Goal: Task Accomplishment & Management: Complete application form

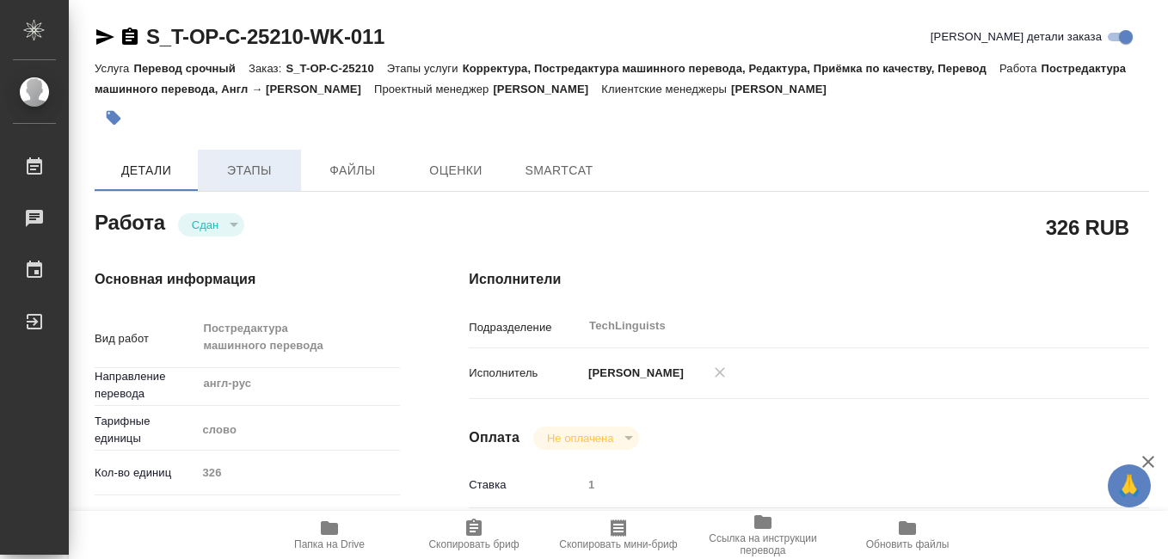
type textarea "x"
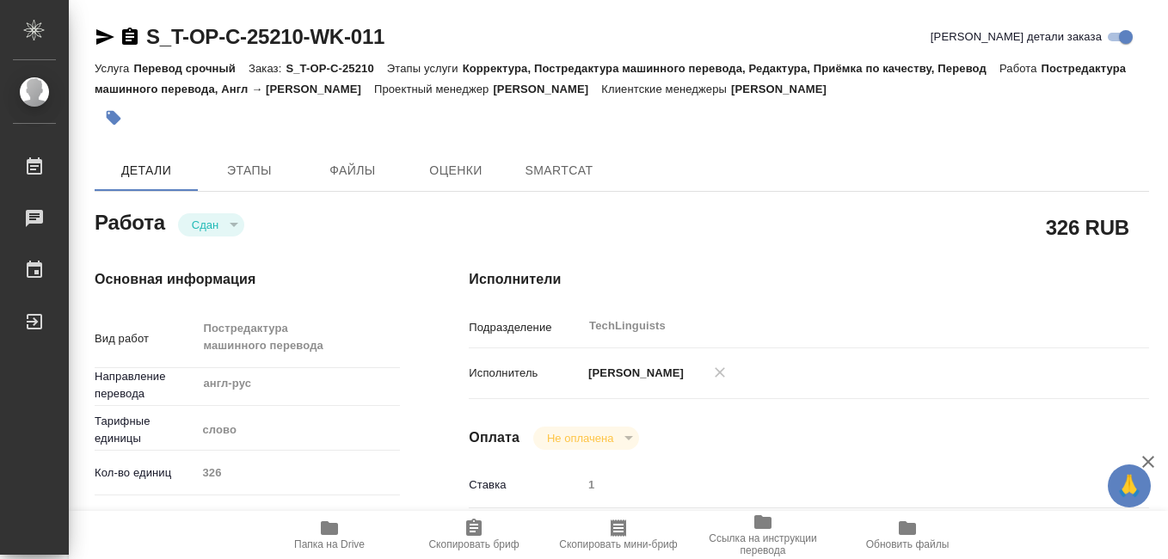
type textarea "x"
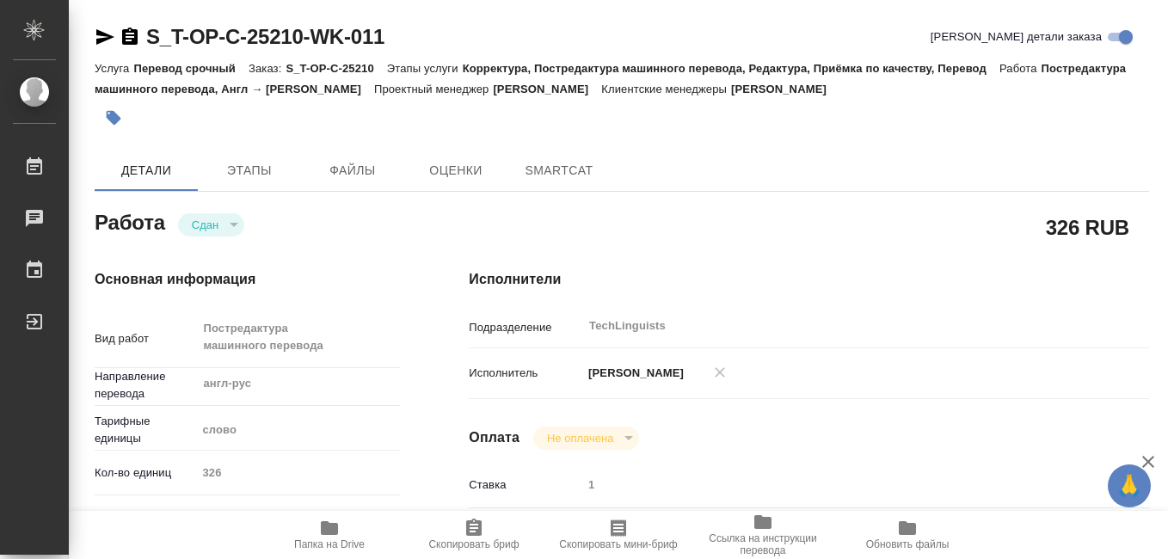
type textarea "x"
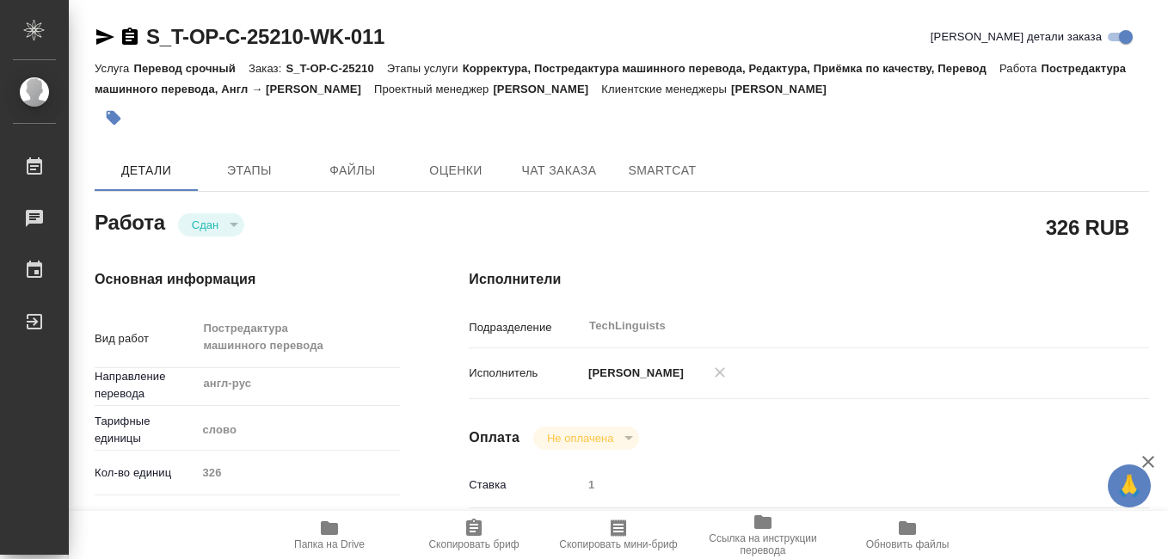
type textarea "x"
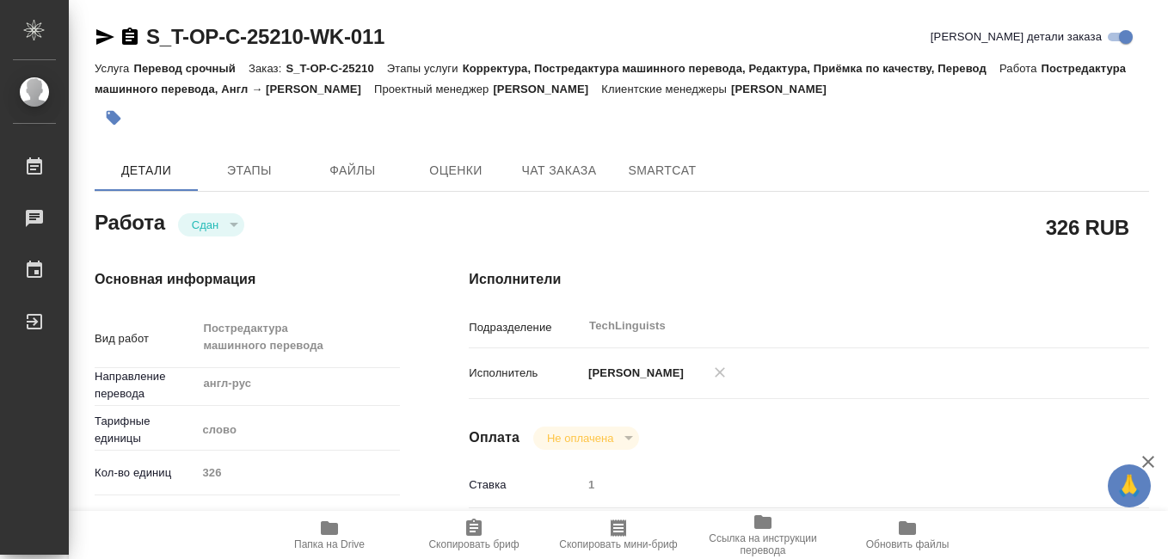
type textarea "x"
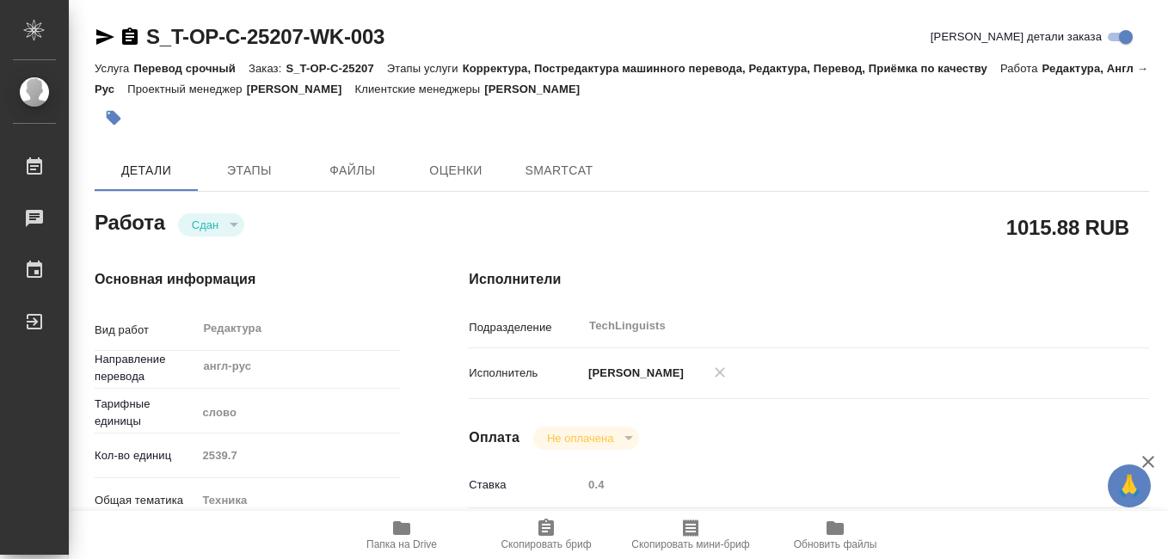
type textarea "x"
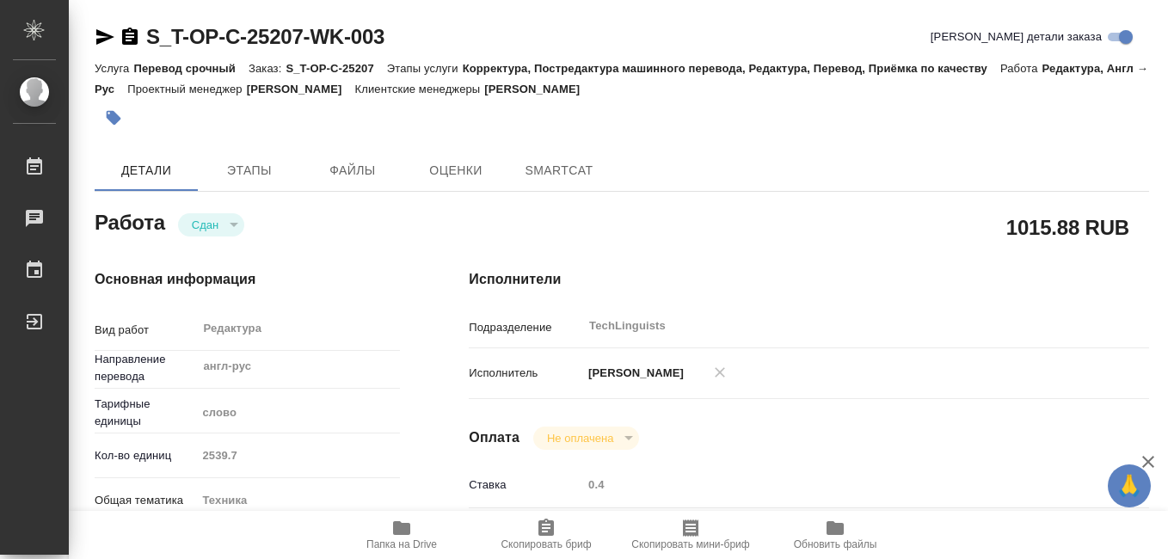
type textarea "x"
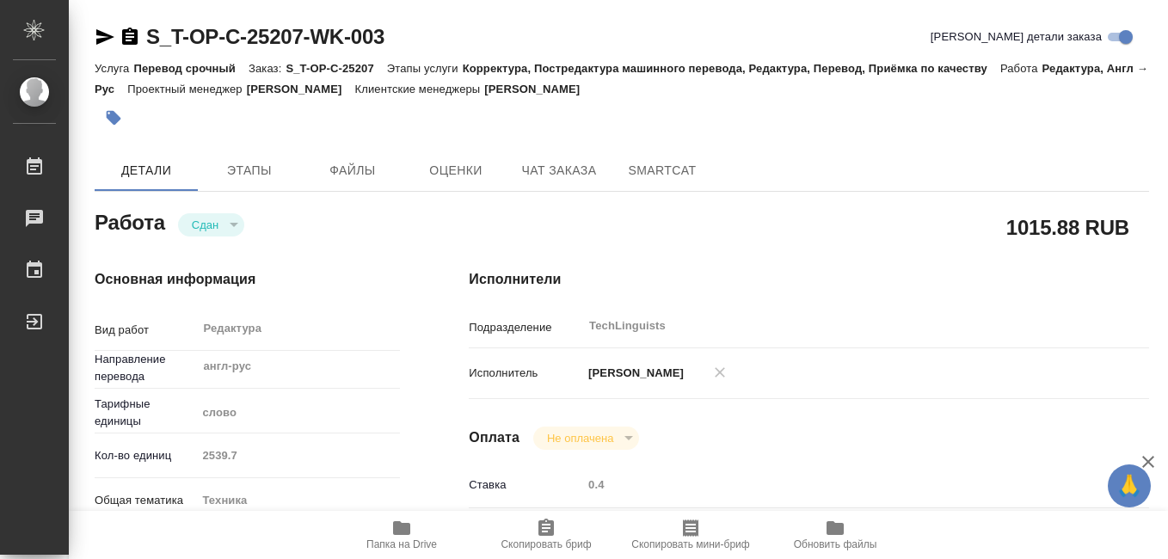
type textarea "x"
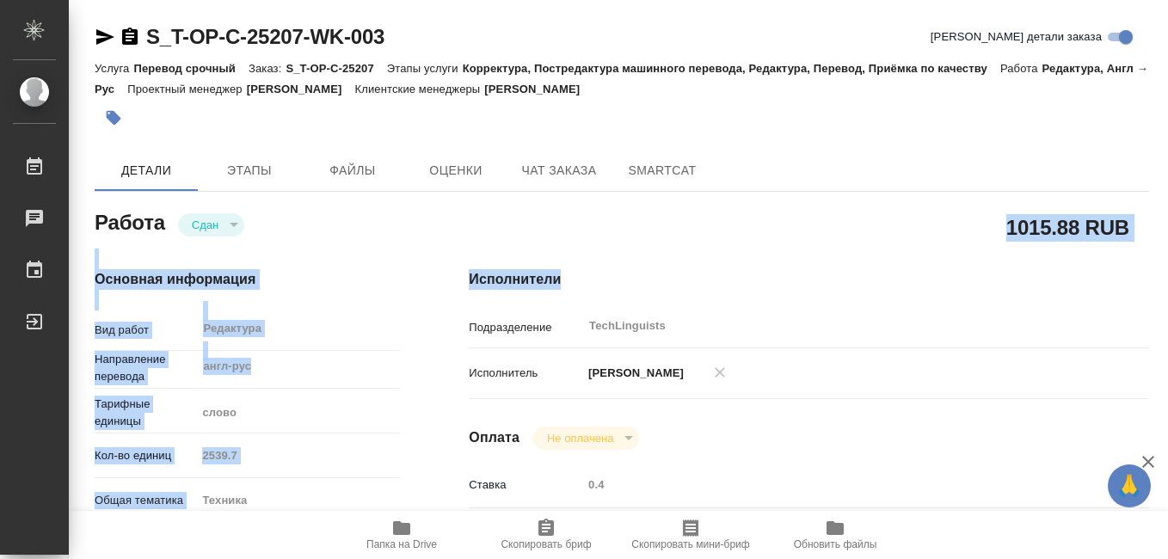
type textarea "x"
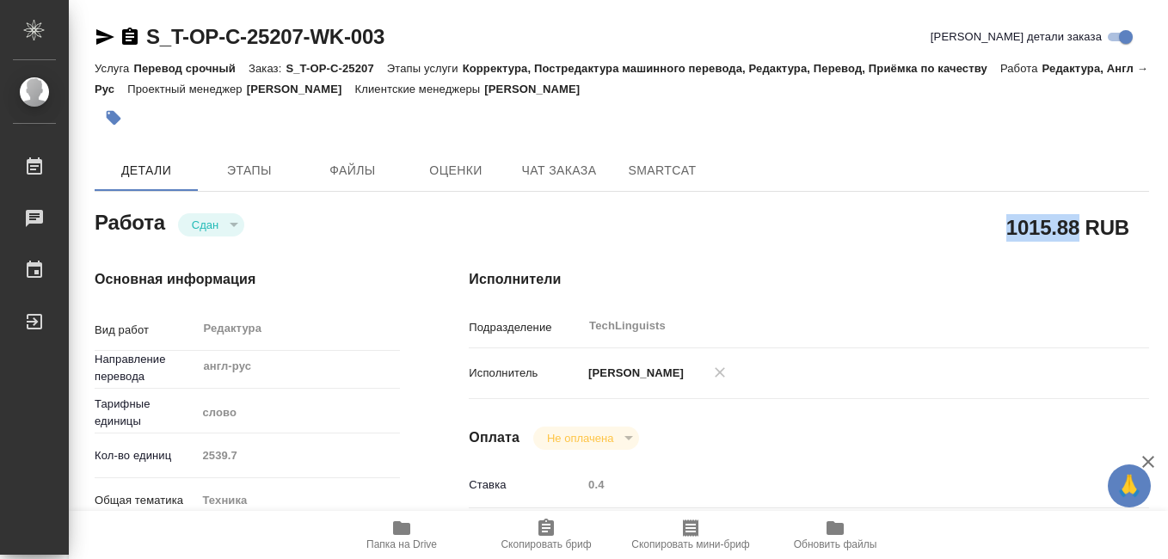
drag, startPoint x: 1008, startPoint y: 227, endPoint x: 1075, endPoint y: 230, distance: 67.1
click at [1075, 230] on h2 "1015.88 RUB" at bounding box center [1067, 226] width 123 height 29
copy h2 "1015.88"
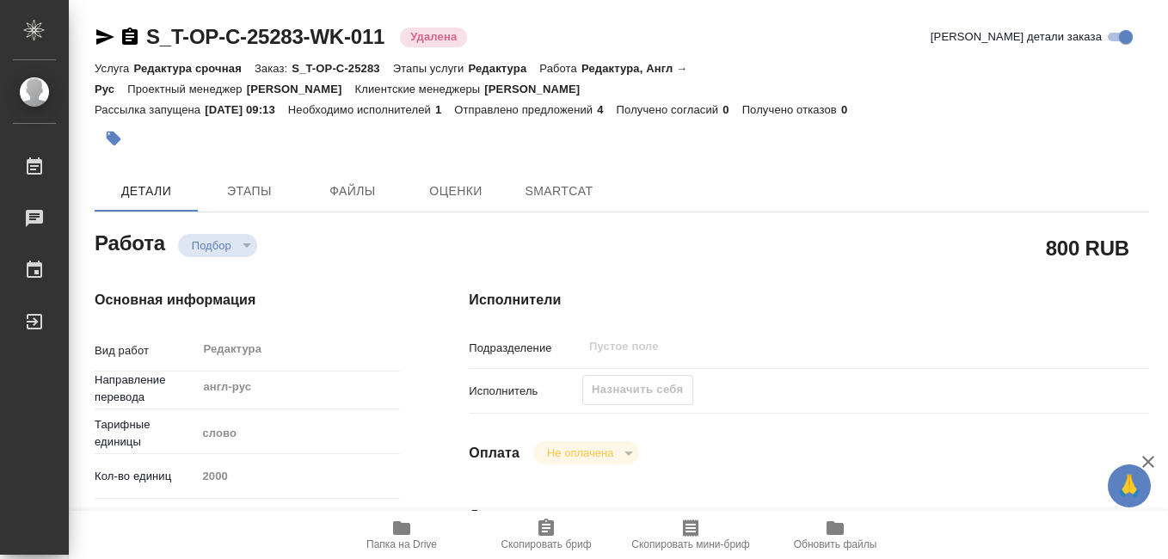
type textarea "x"
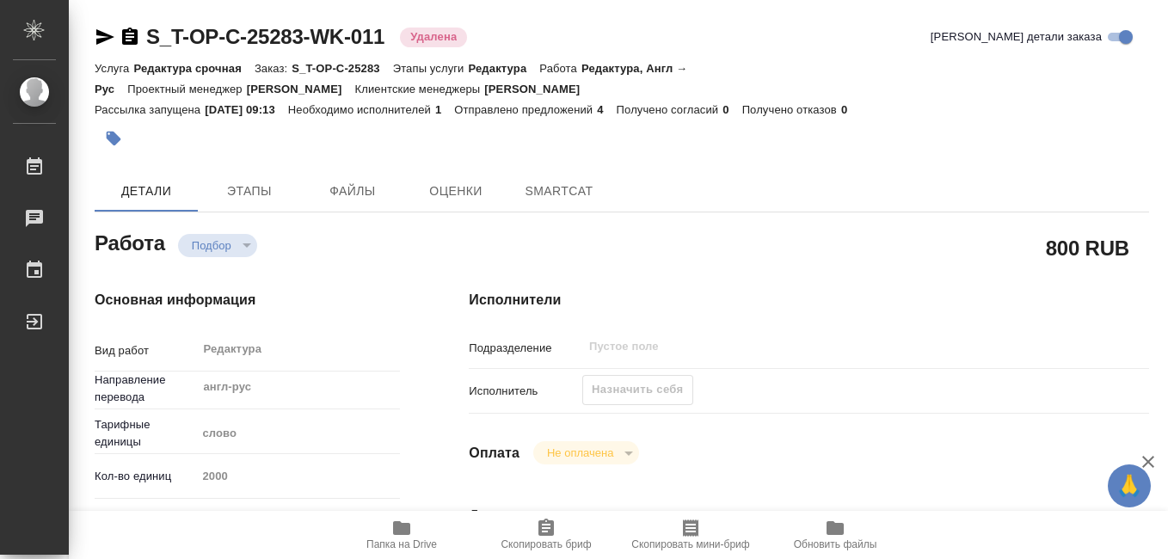
type textarea "x"
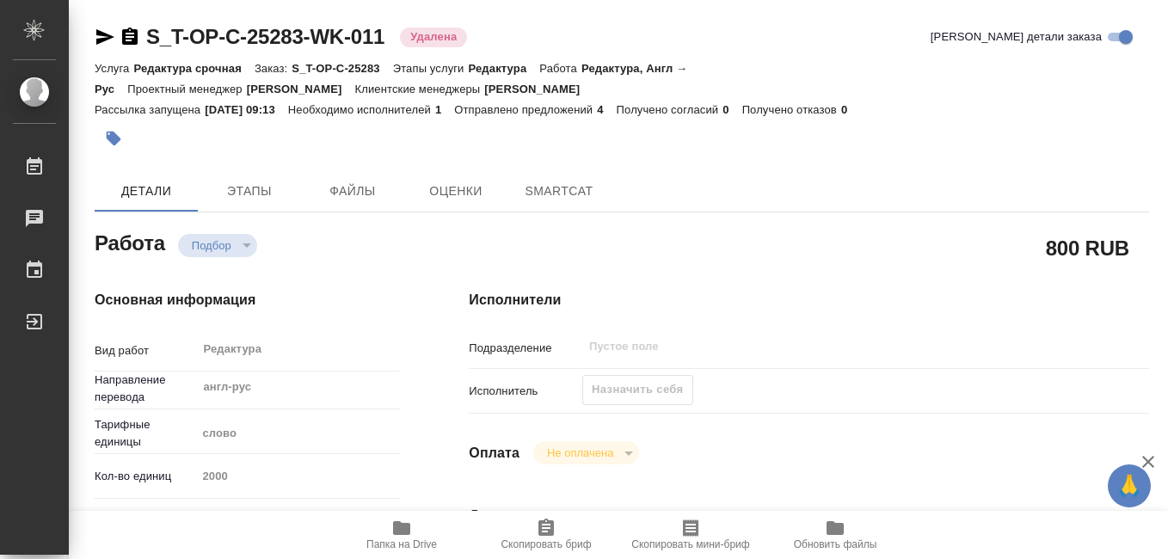
type textarea "x"
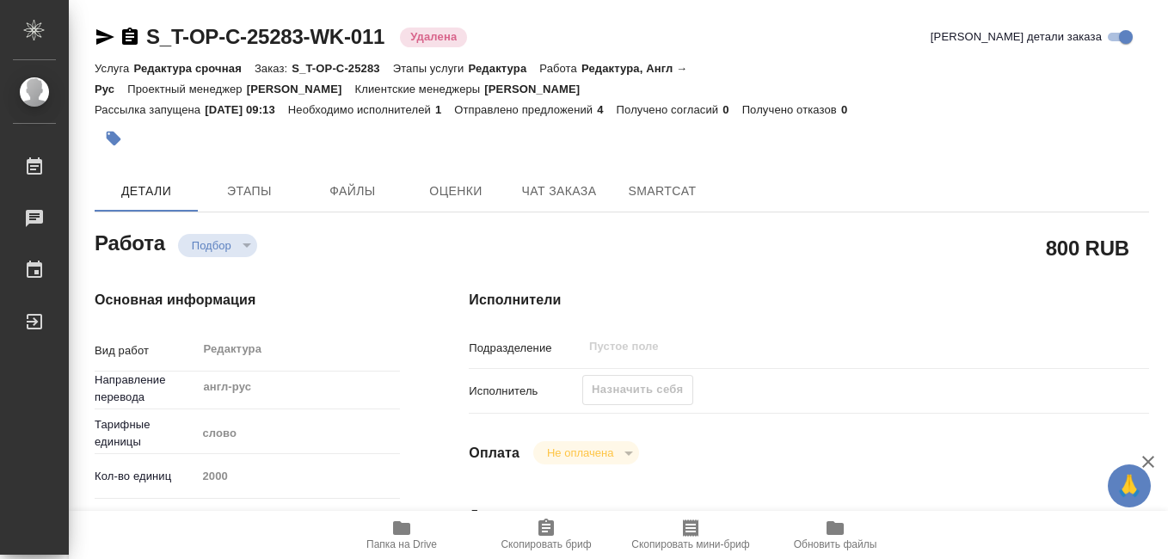
type textarea "x"
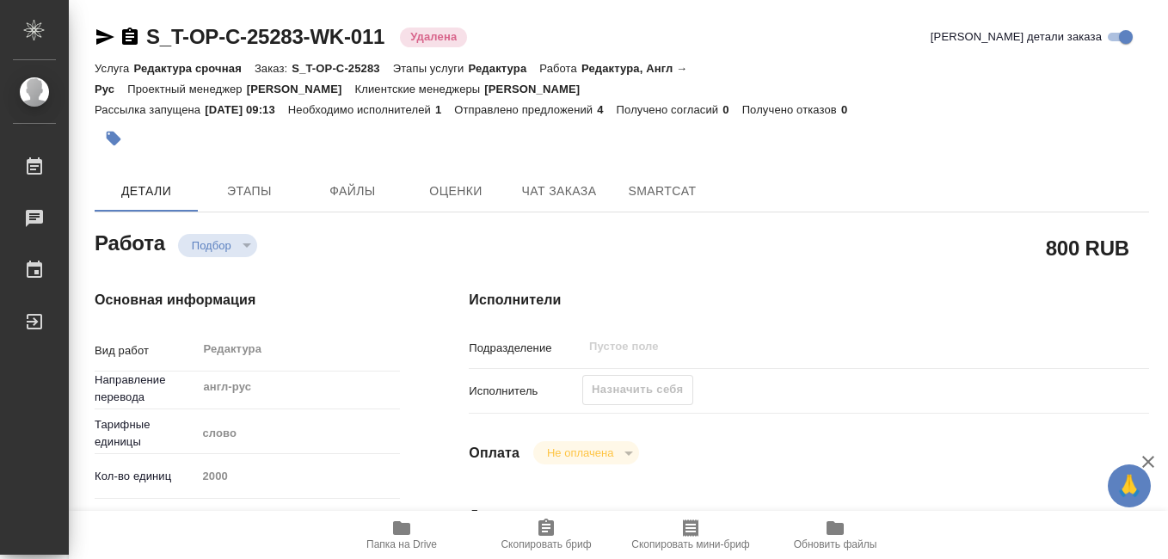
type textarea "x"
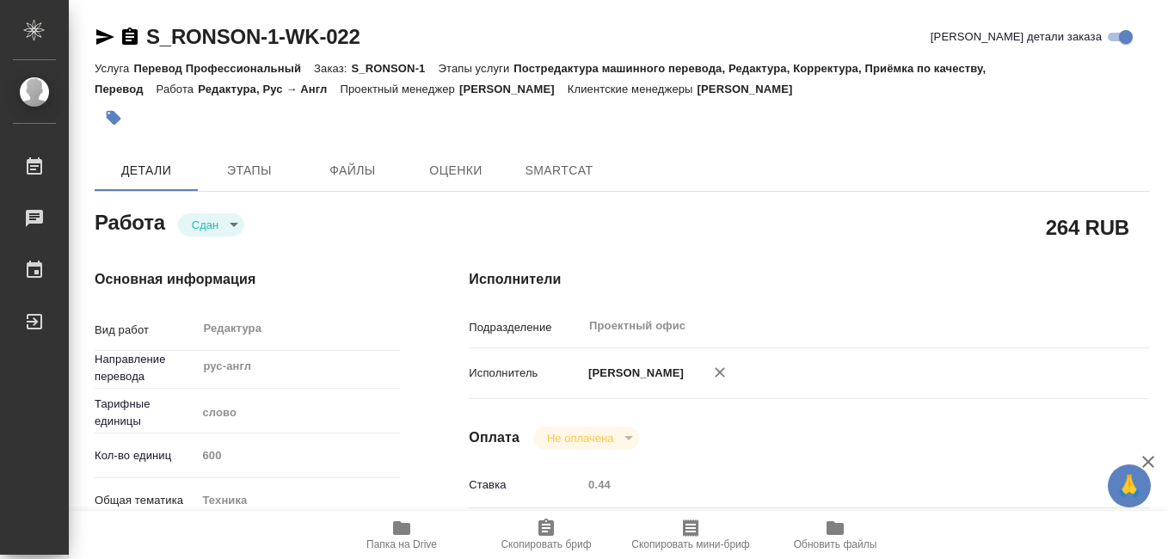
type textarea "x"
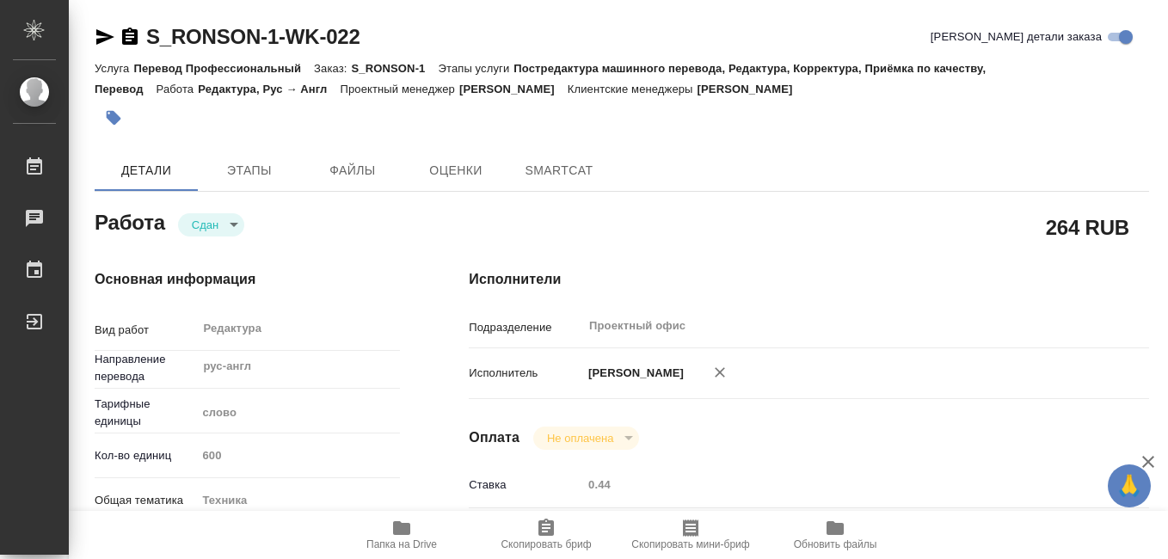
type textarea "x"
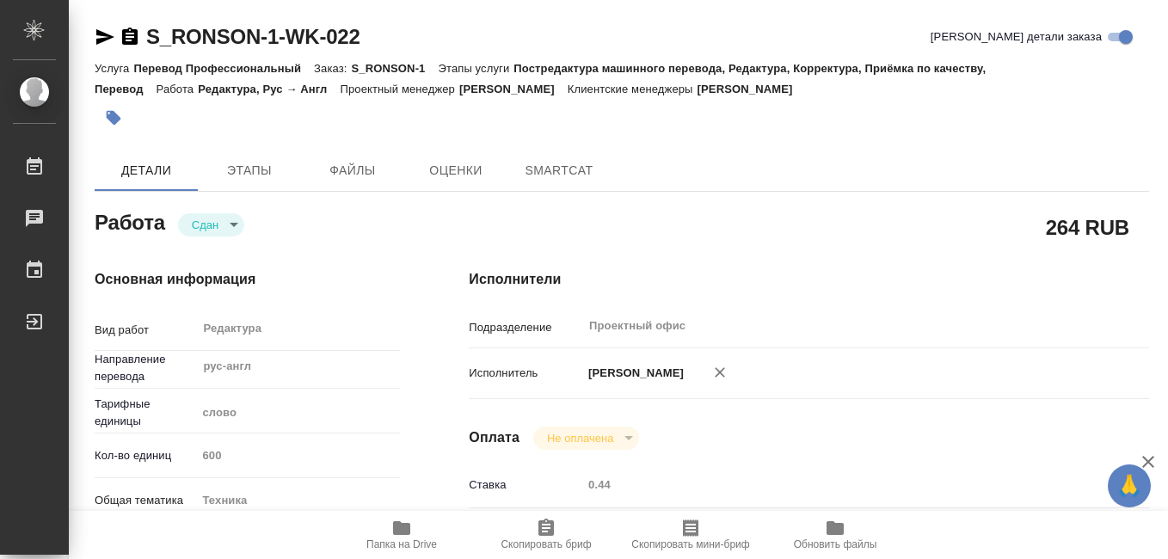
type textarea "x"
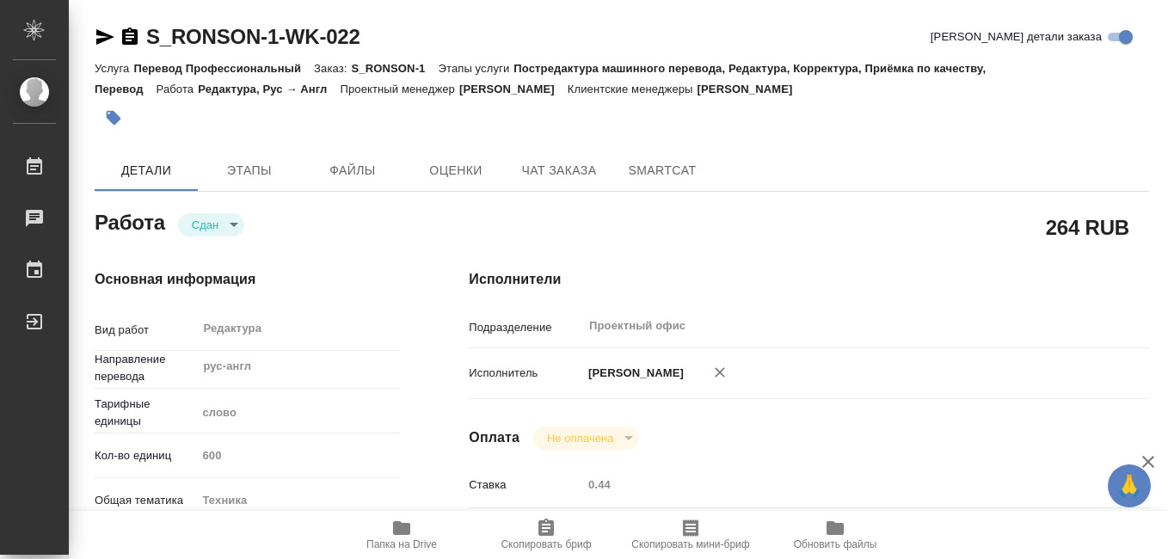
type textarea "x"
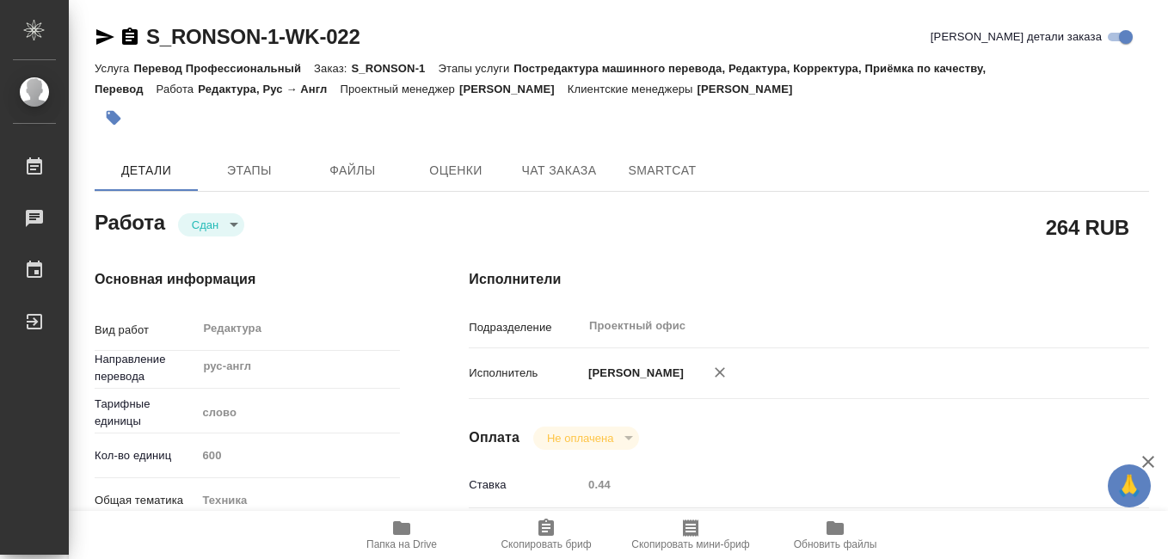
type textarea "x"
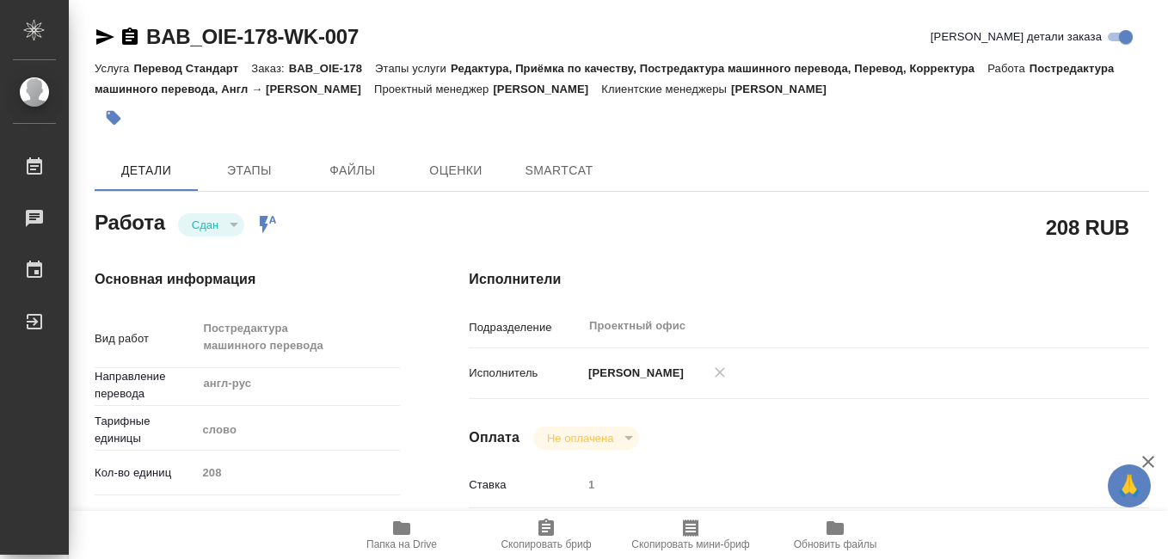
type textarea "x"
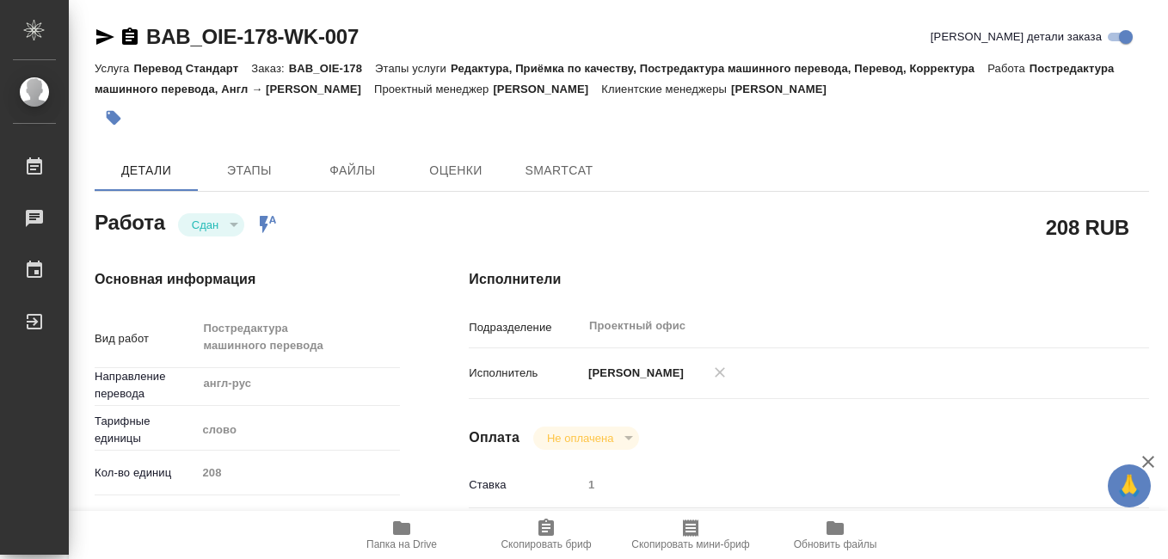
type textarea "x"
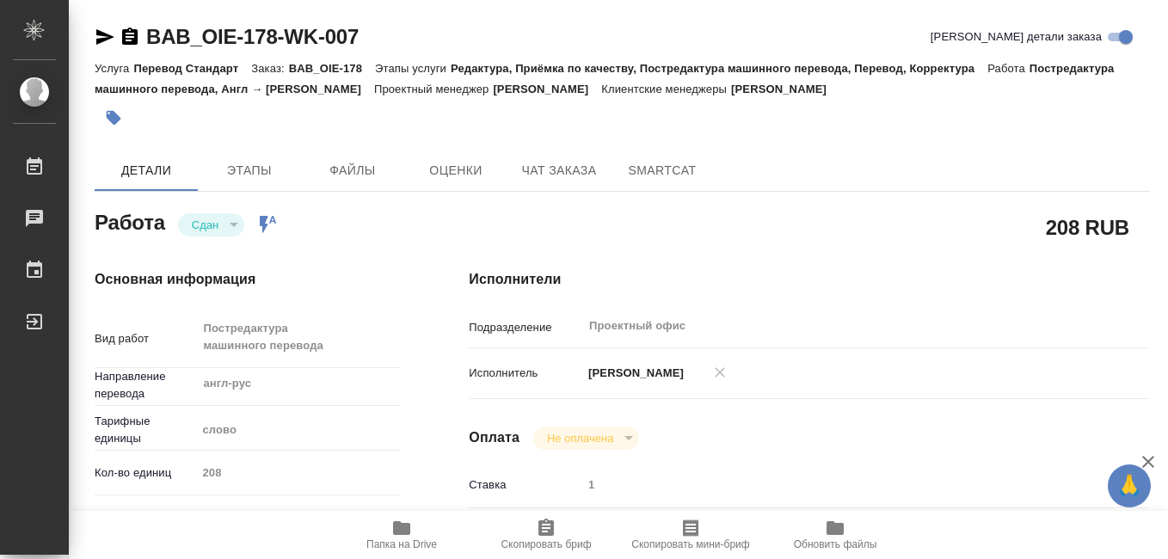
type textarea "x"
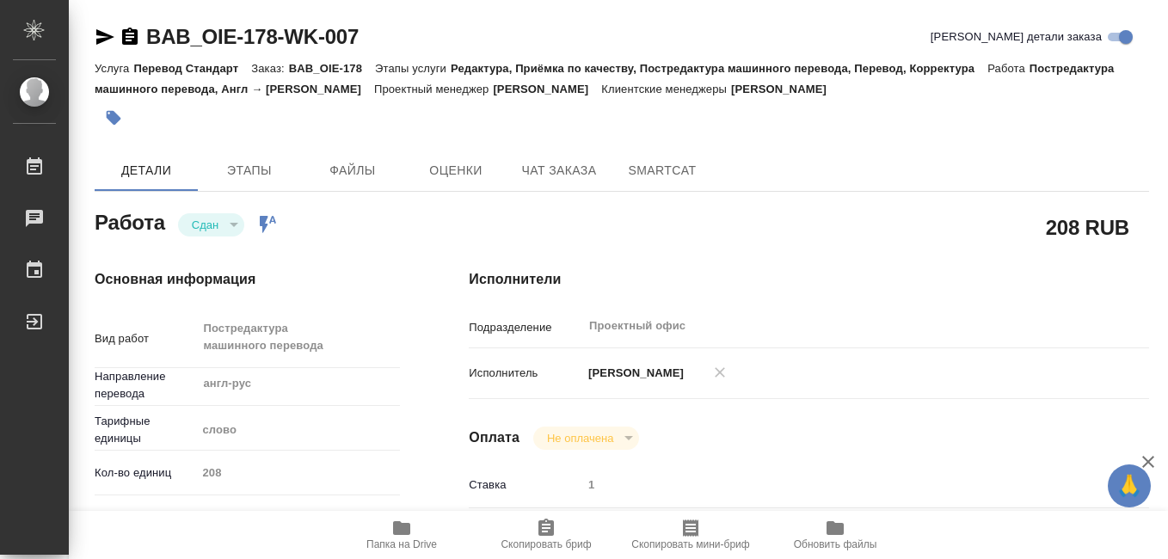
type textarea "x"
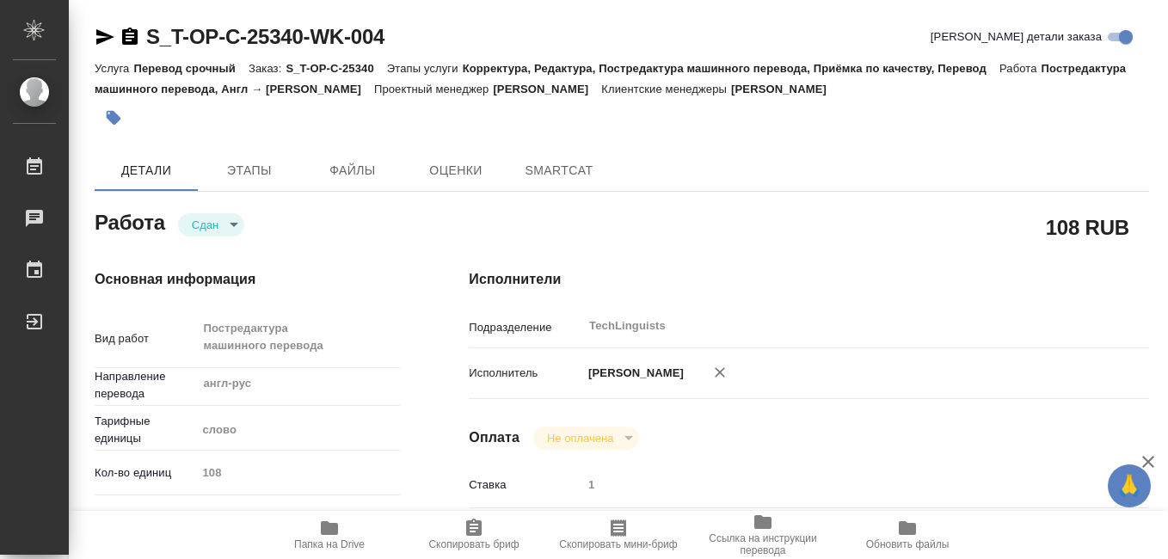
type textarea "x"
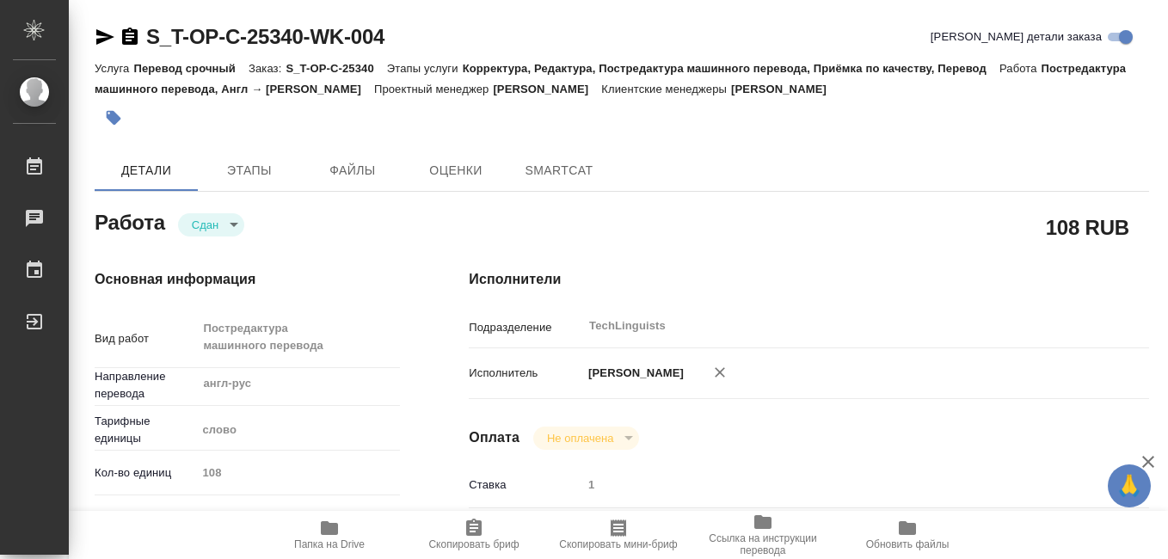
type textarea "x"
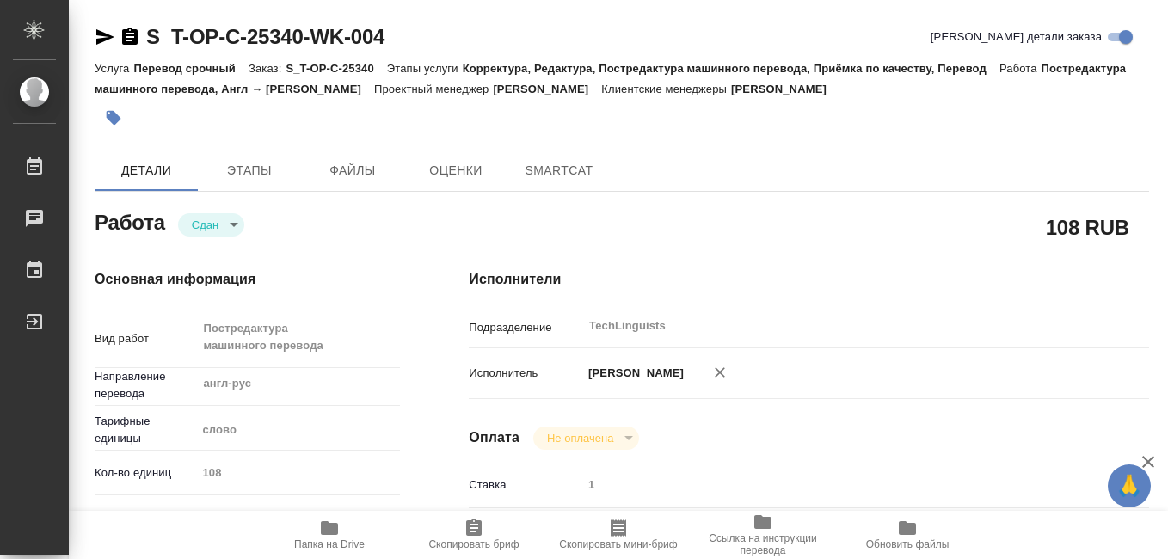
type textarea "x"
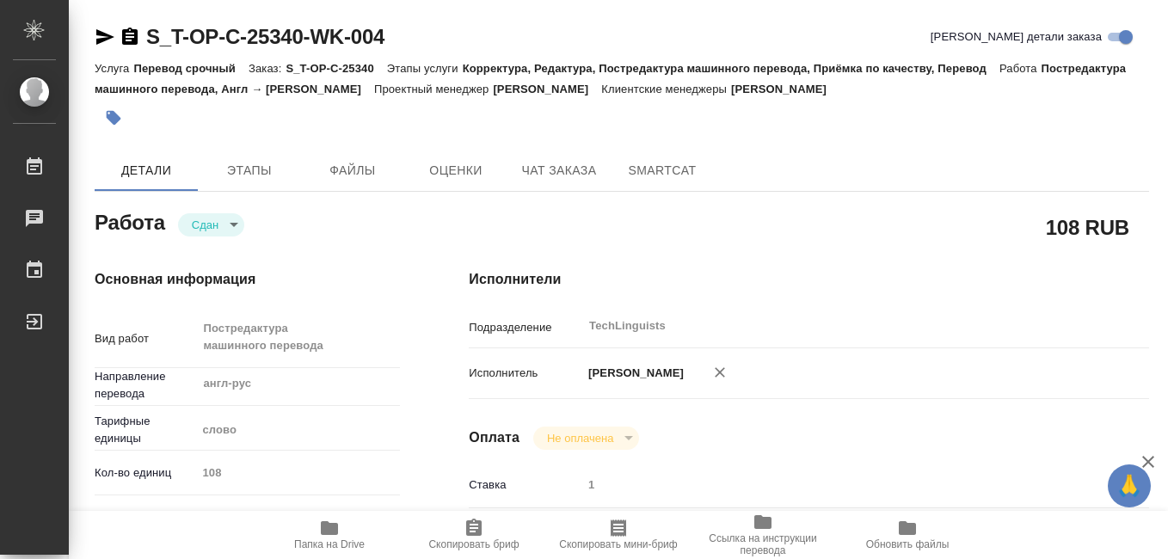
type textarea "x"
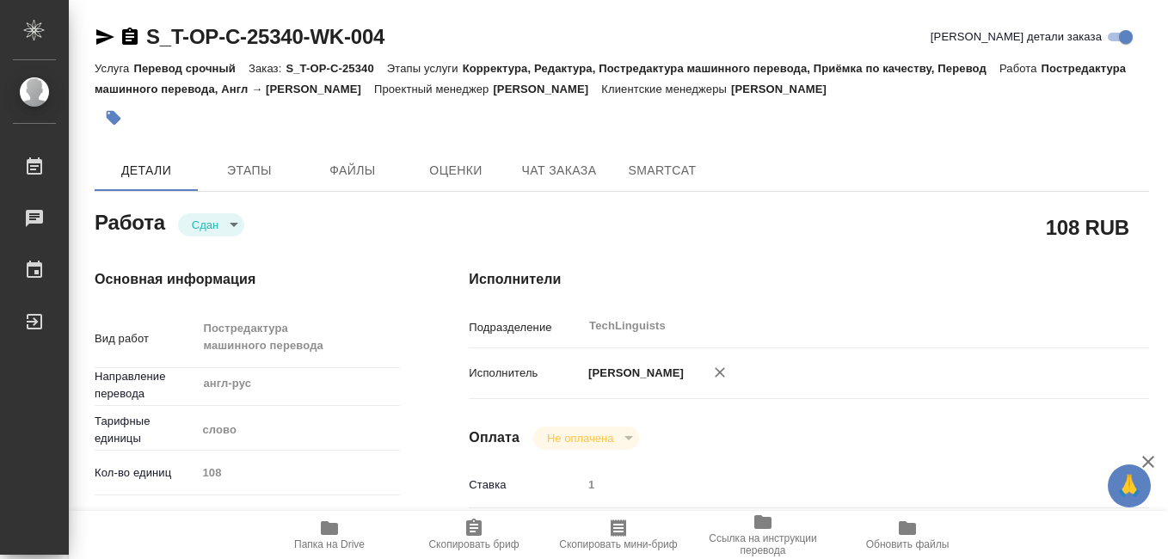
type textarea "x"
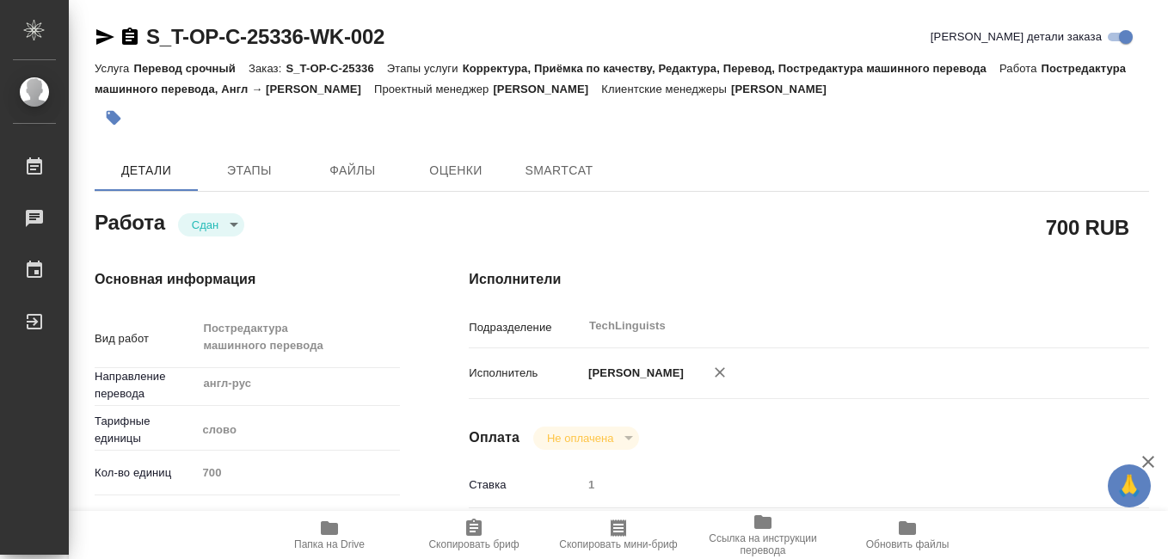
type textarea "x"
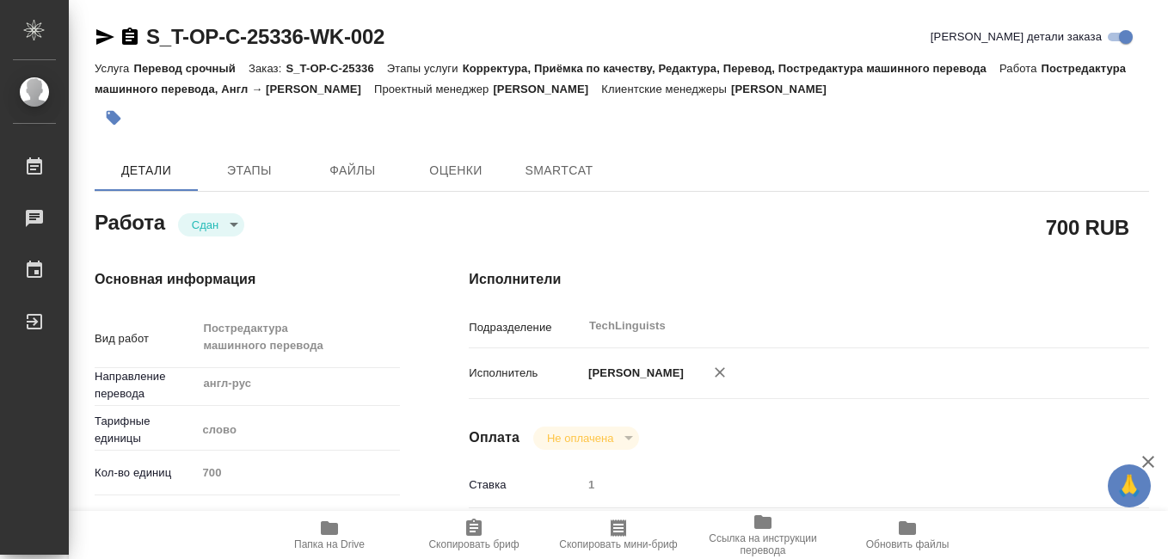
type textarea "x"
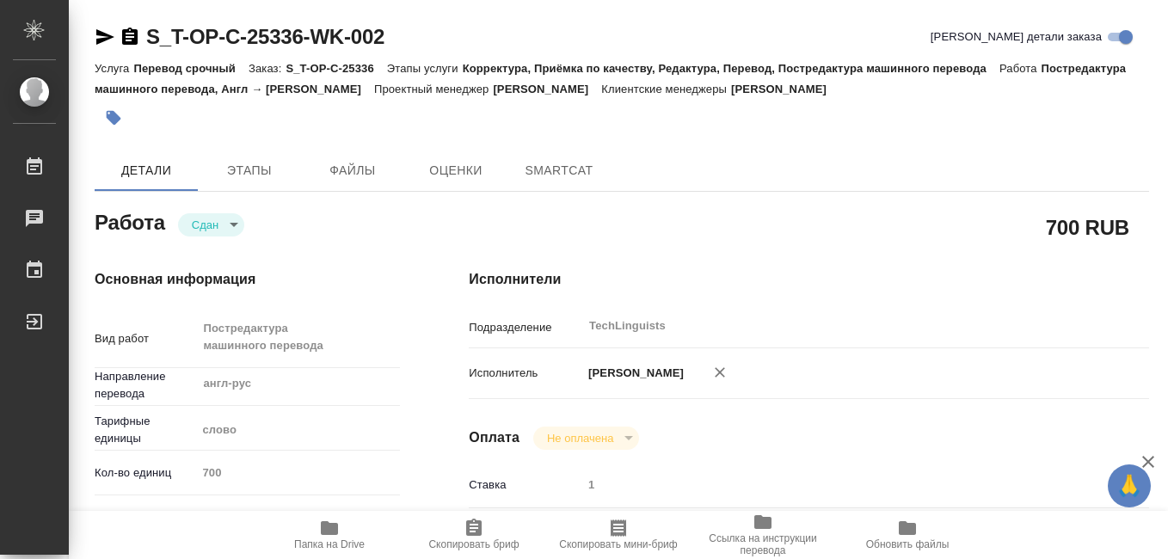
type textarea "x"
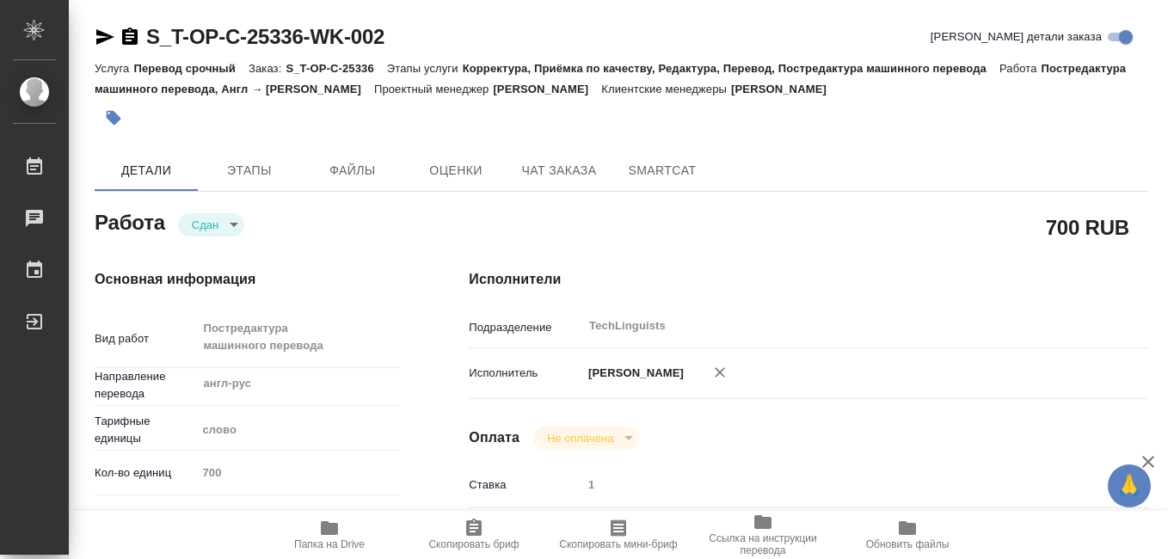
type textarea "x"
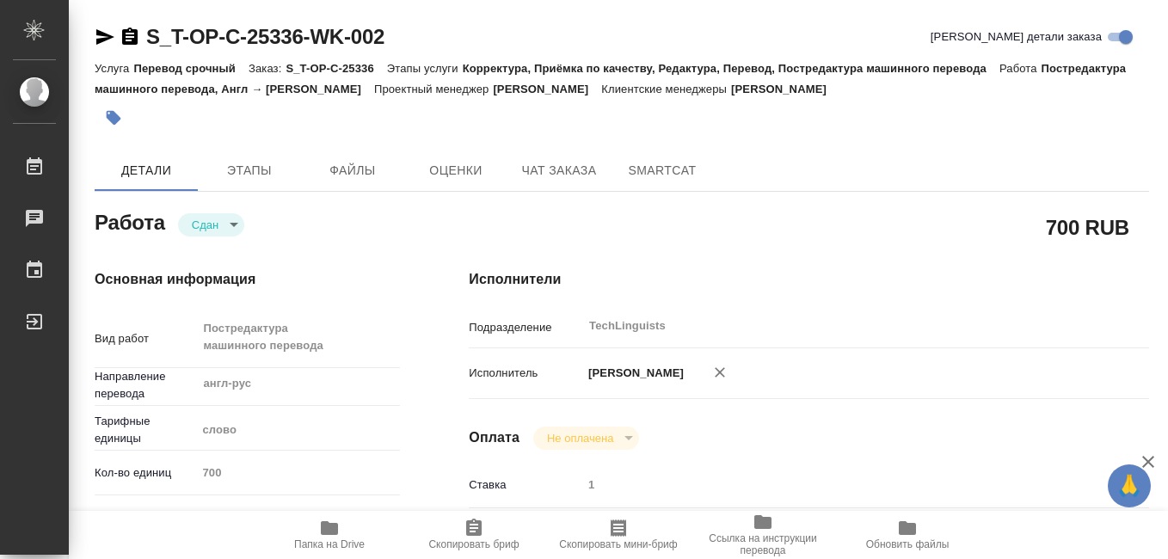
type textarea "x"
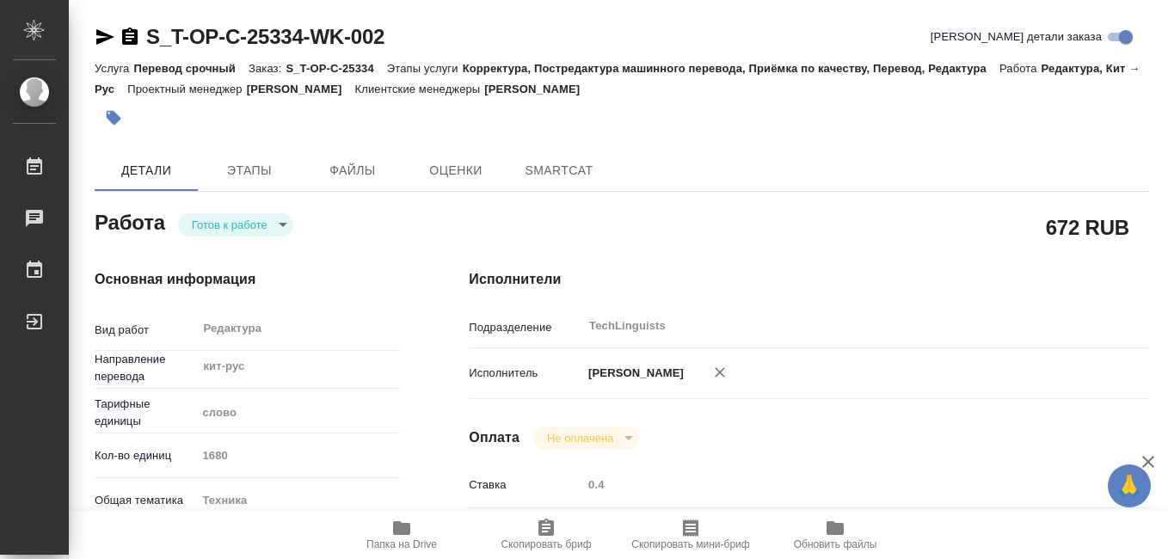
type textarea "x"
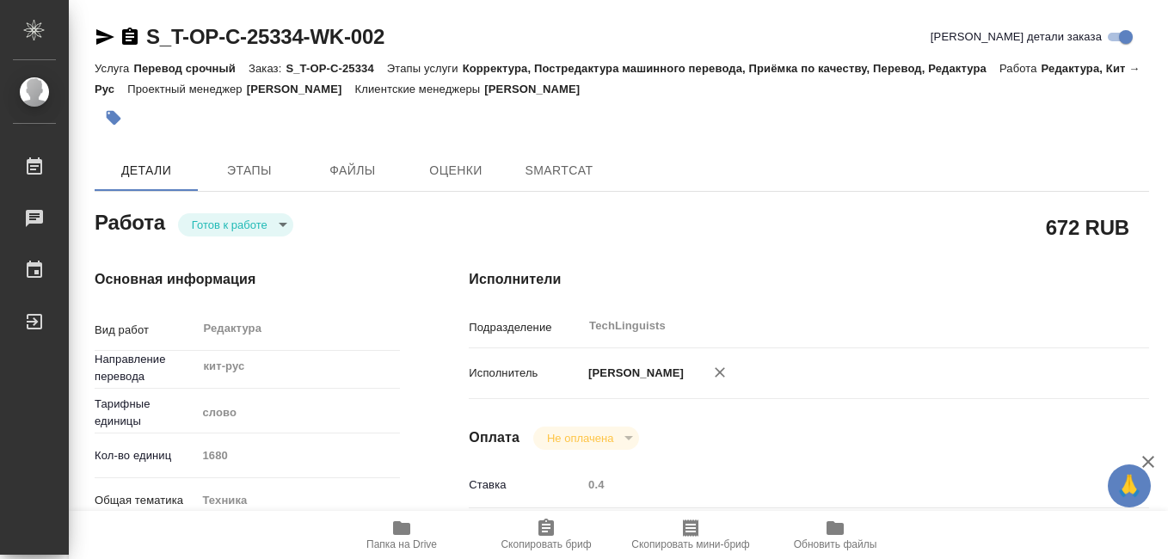
type textarea "x"
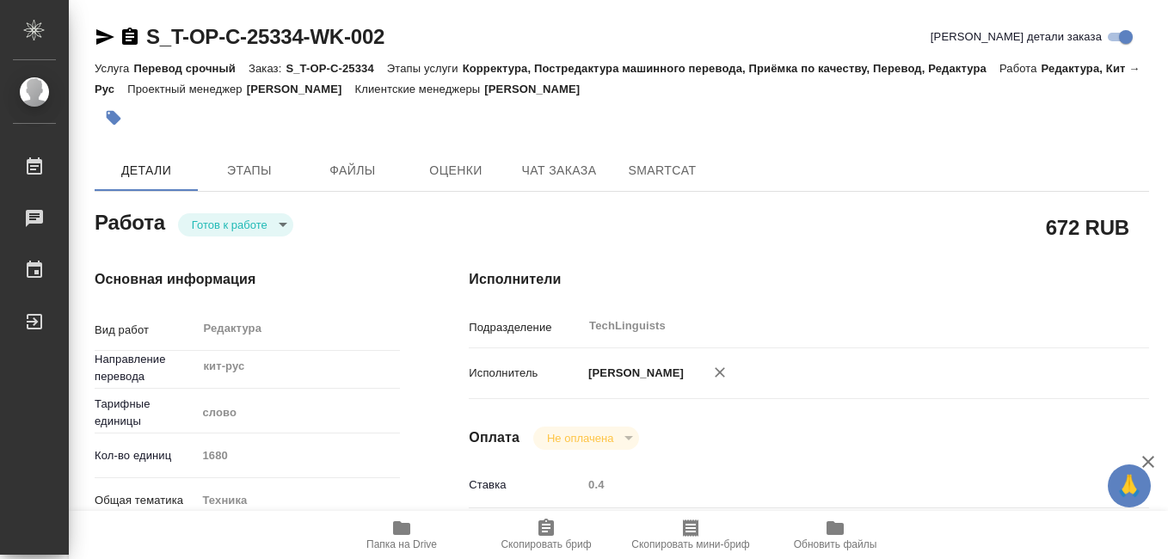
type textarea "x"
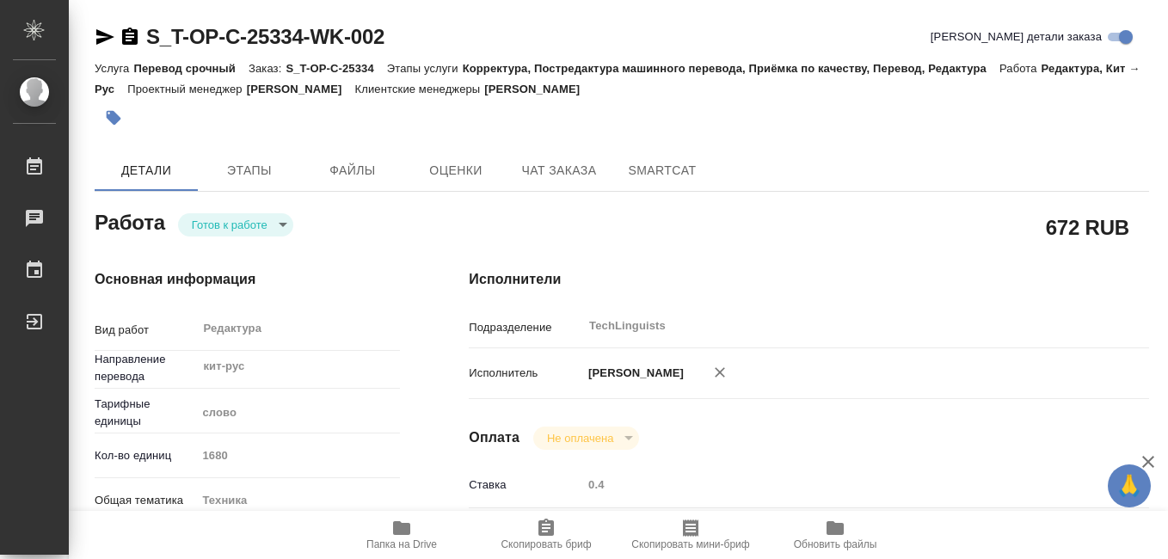
type textarea "x"
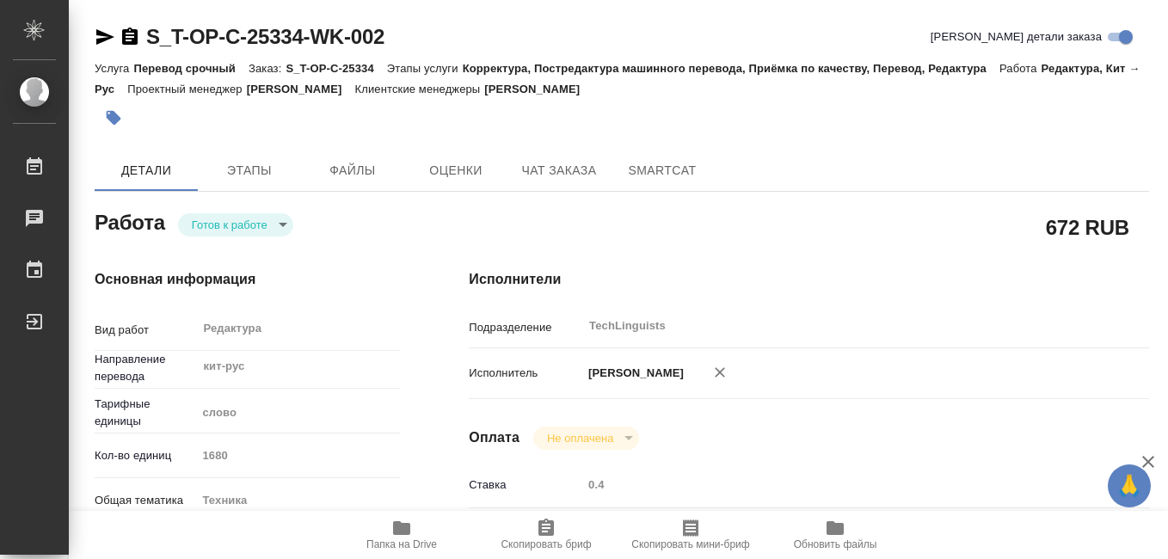
type textarea "x"
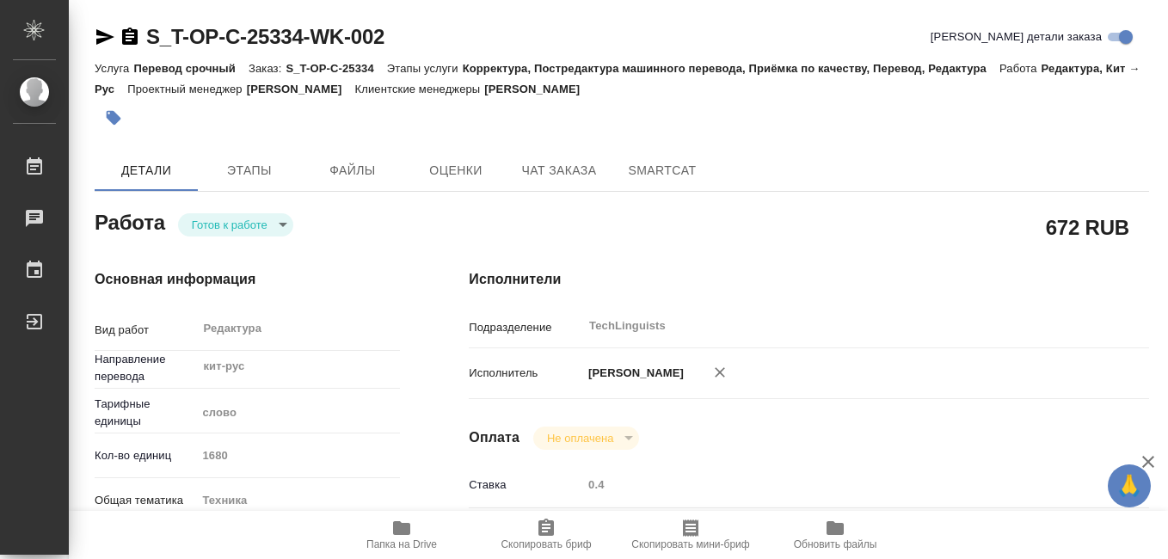
type textarea "x"
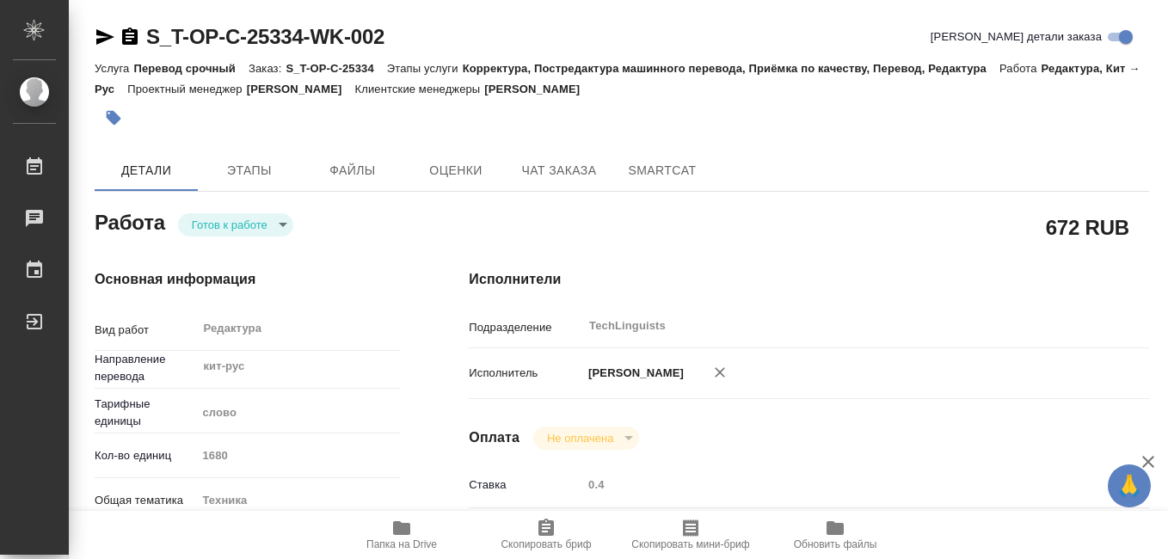
type textarea "x"
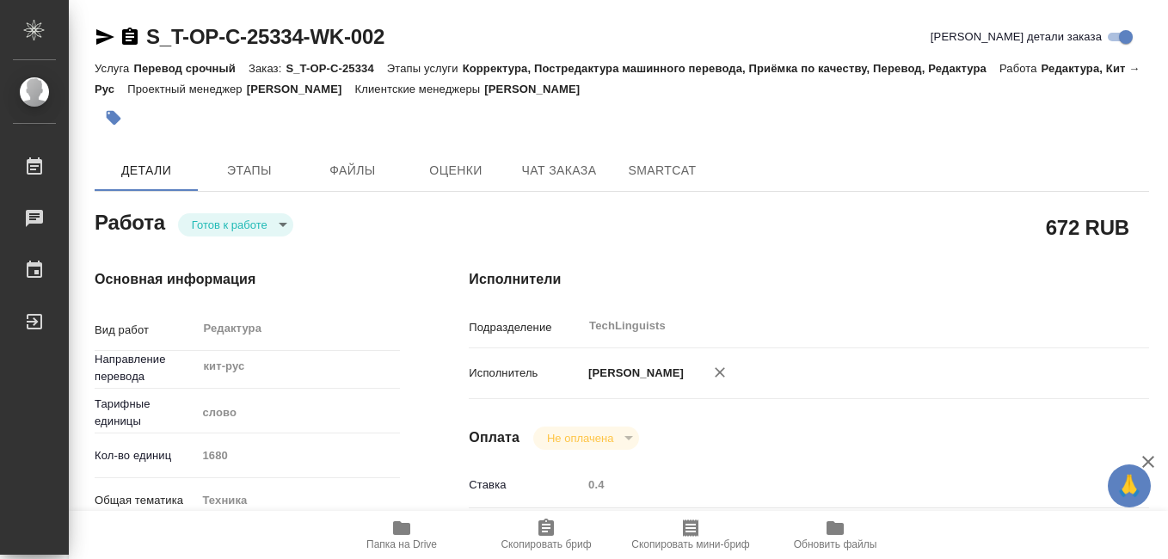
type textarea "x"
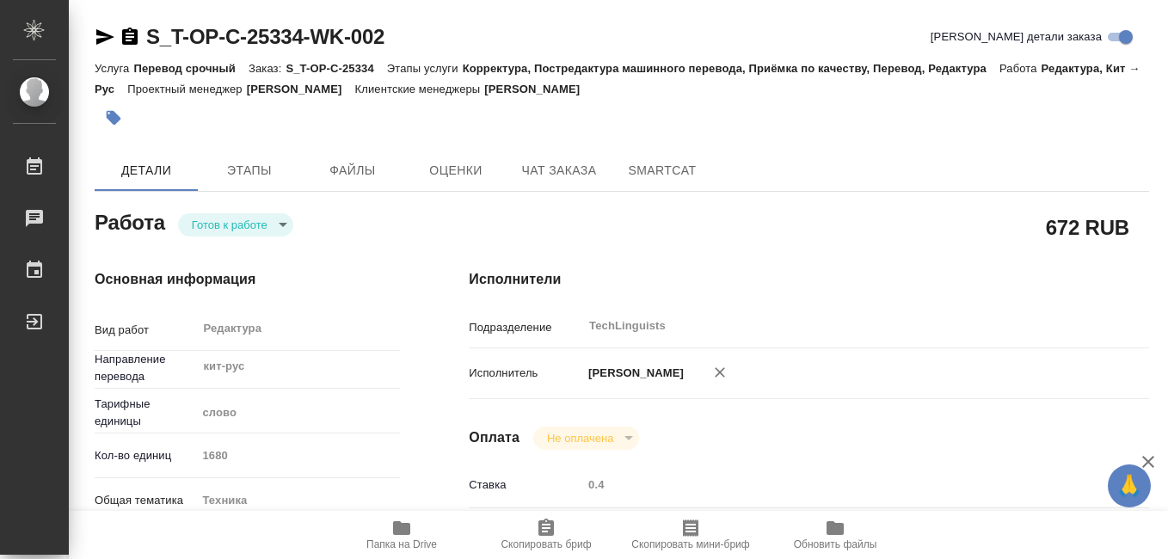
type textarea "x"
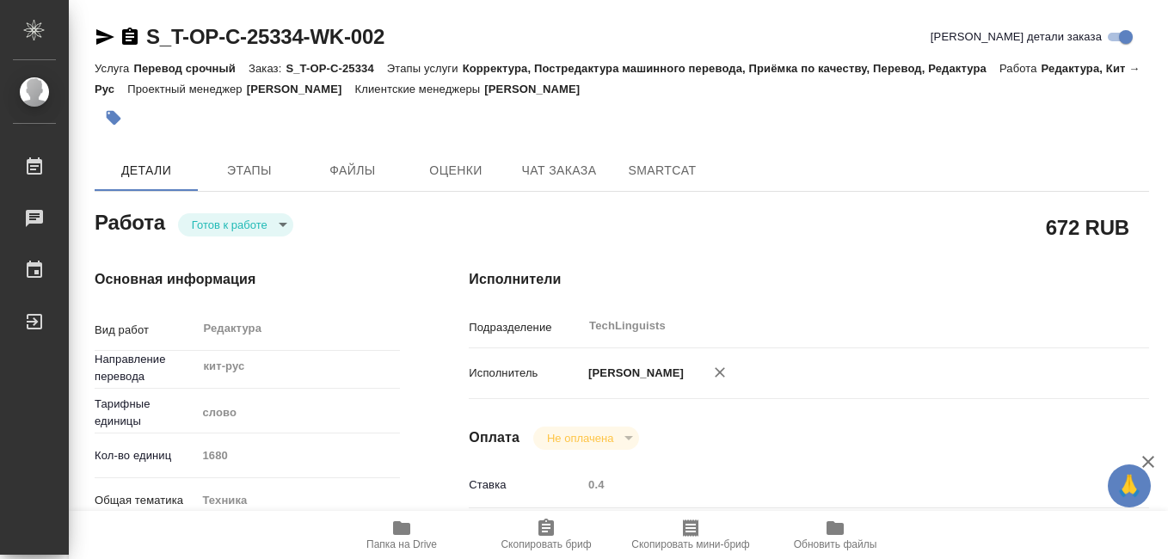
type textarea "x"
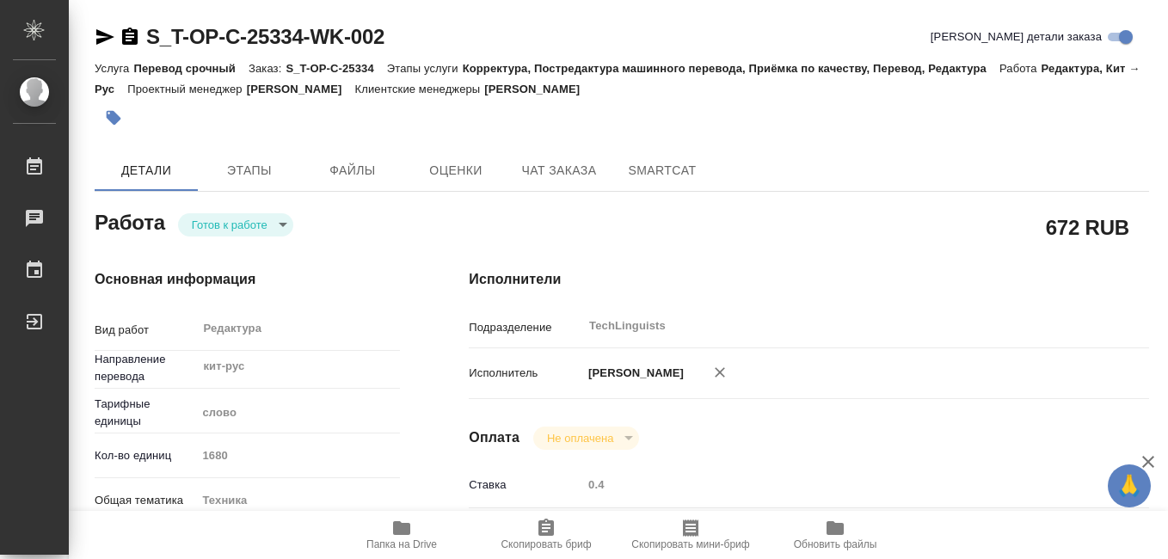
type textarea "x"
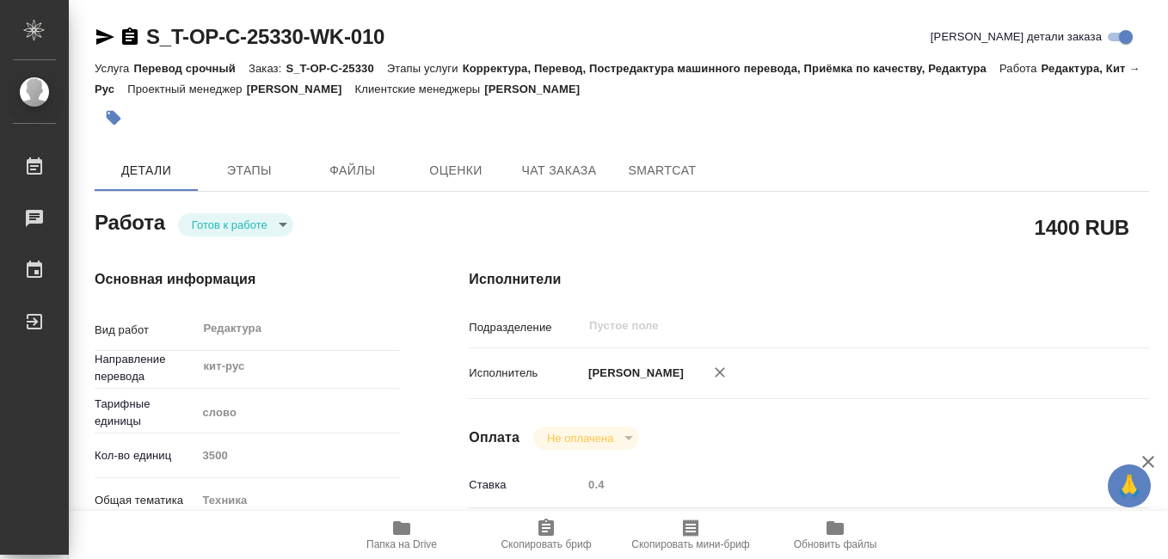
type textarea "x"
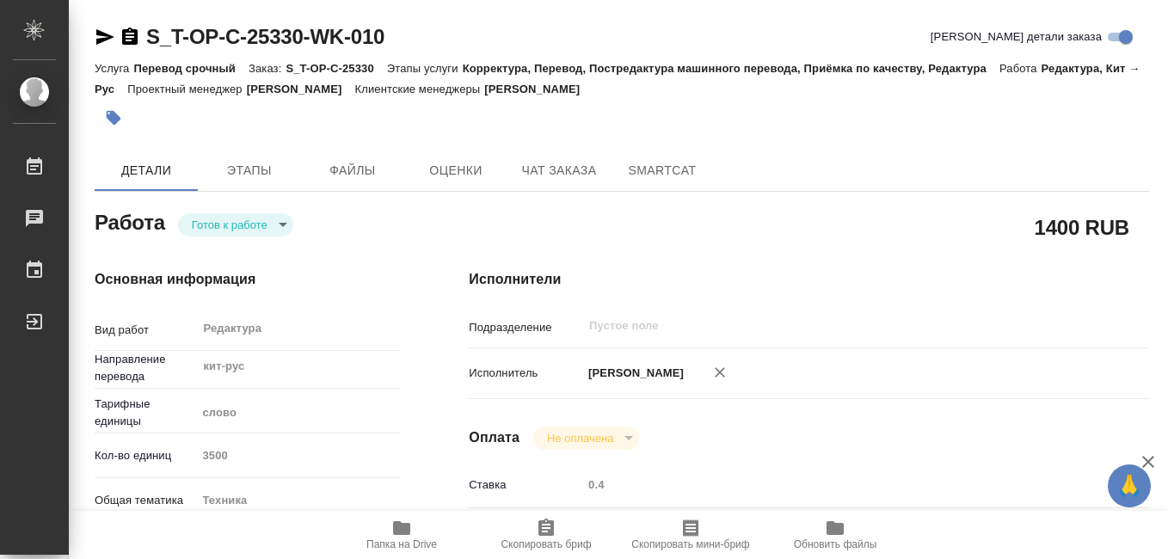
type textarea "x"
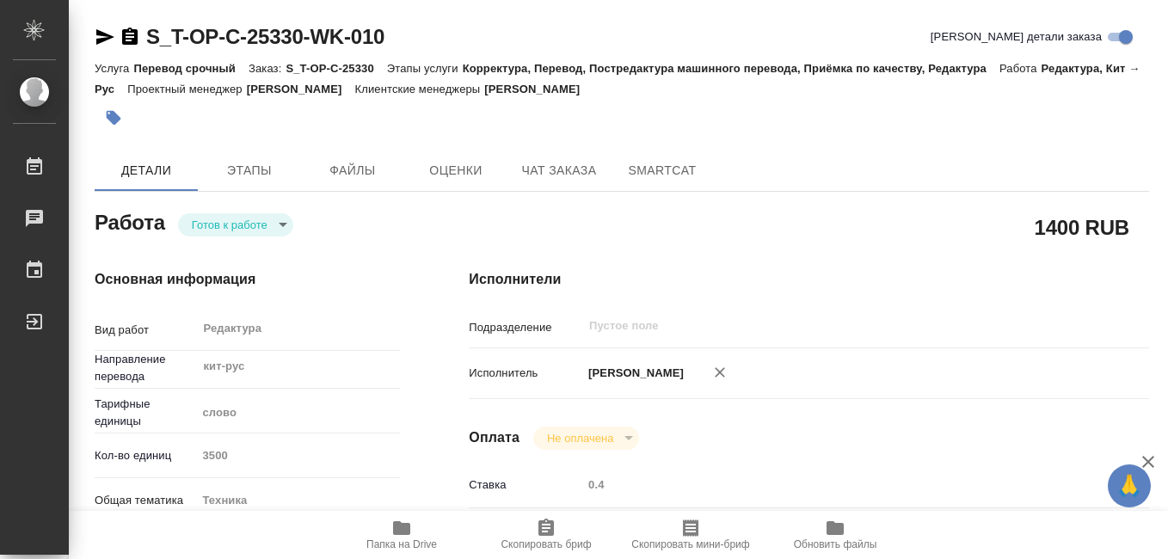
type textarea "x"
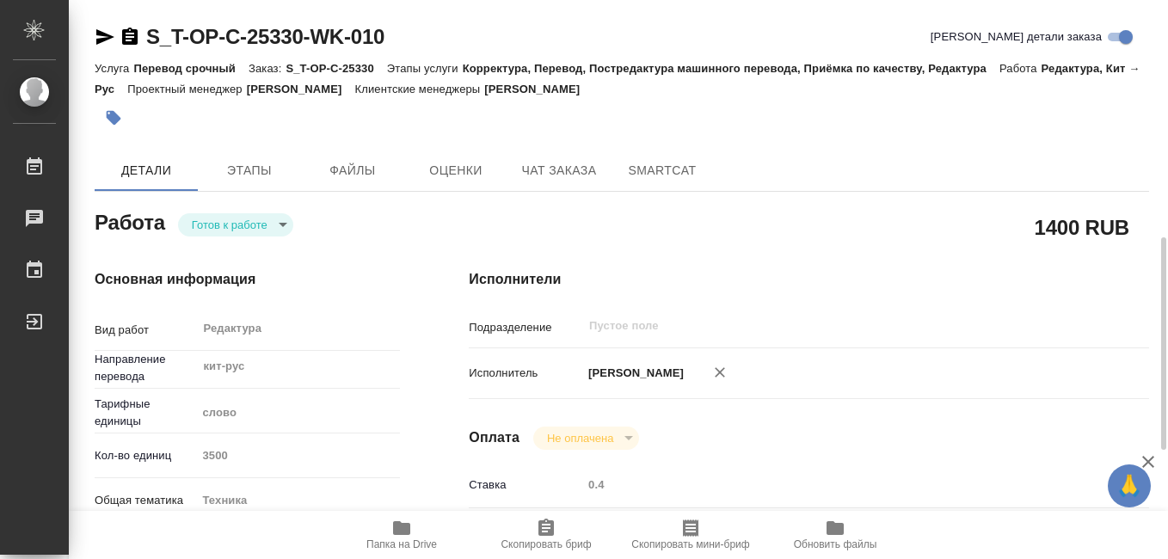
scroll to position [258, 0]
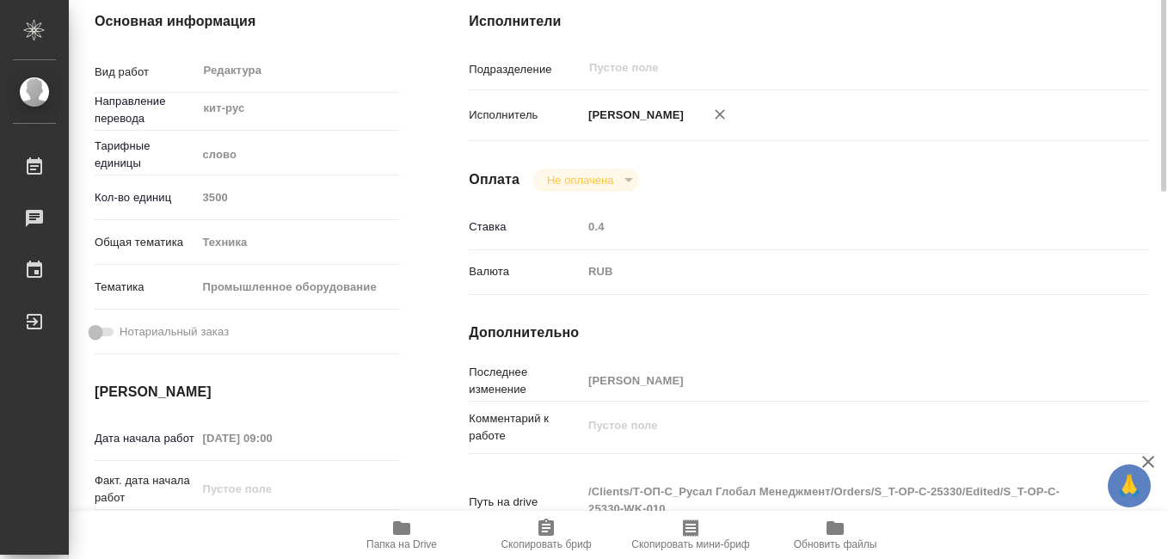
type textarea "x"
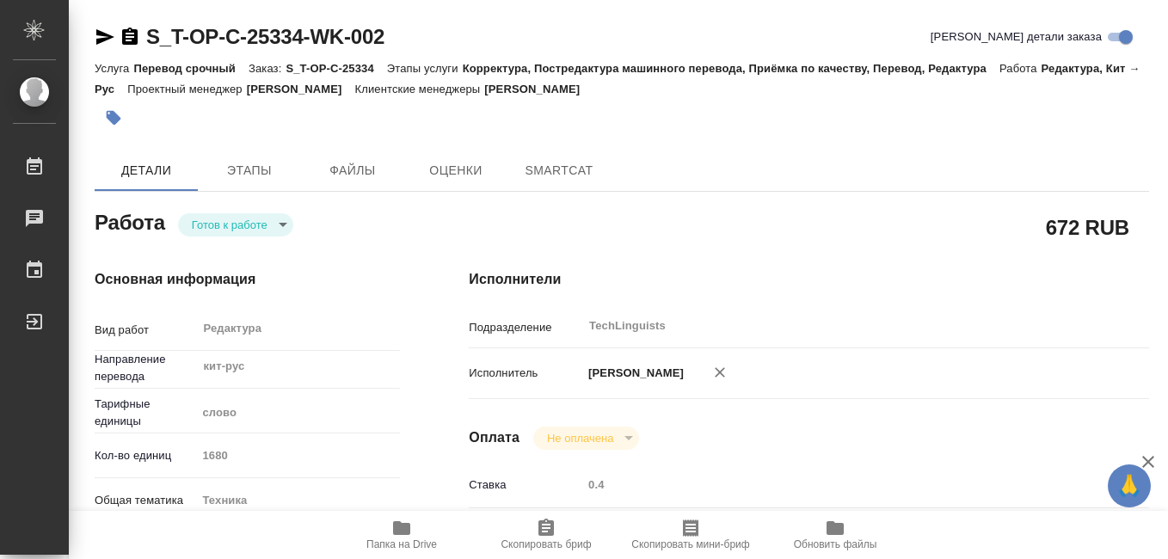
type textarea "x"
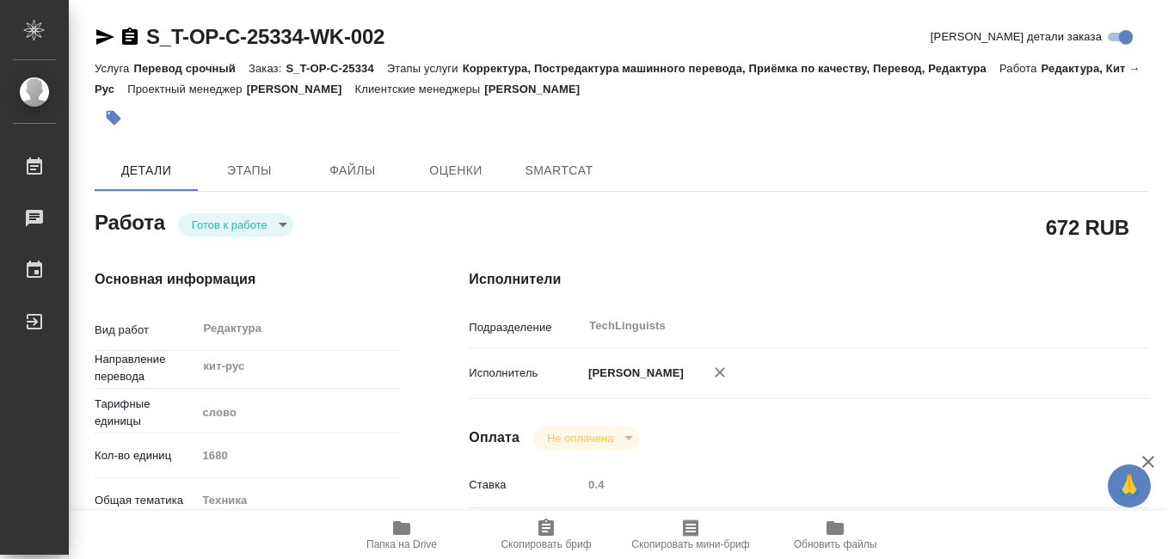
type textarea "x"
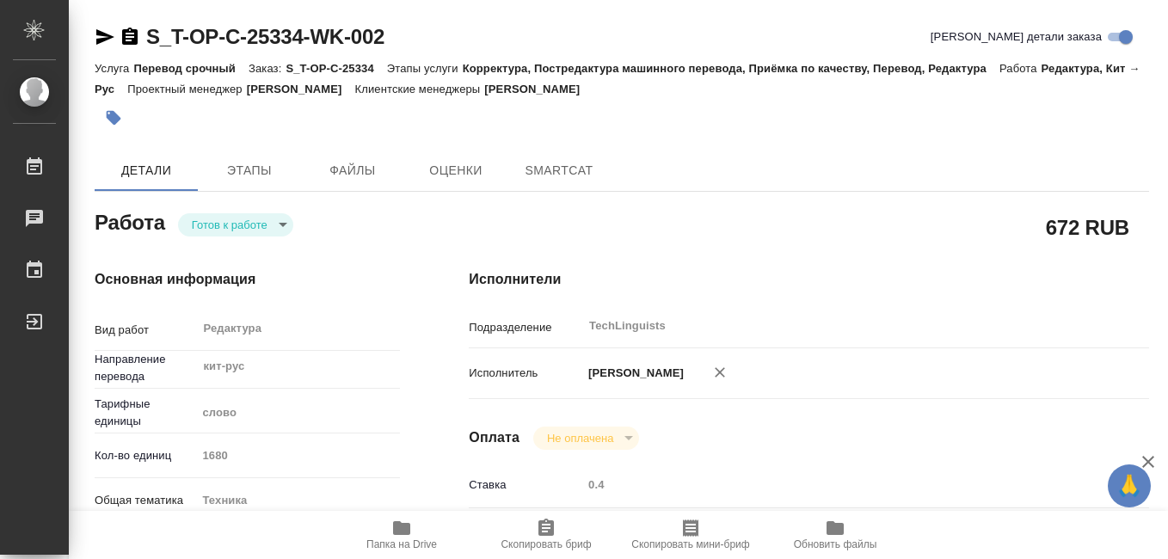
type textarea "x"
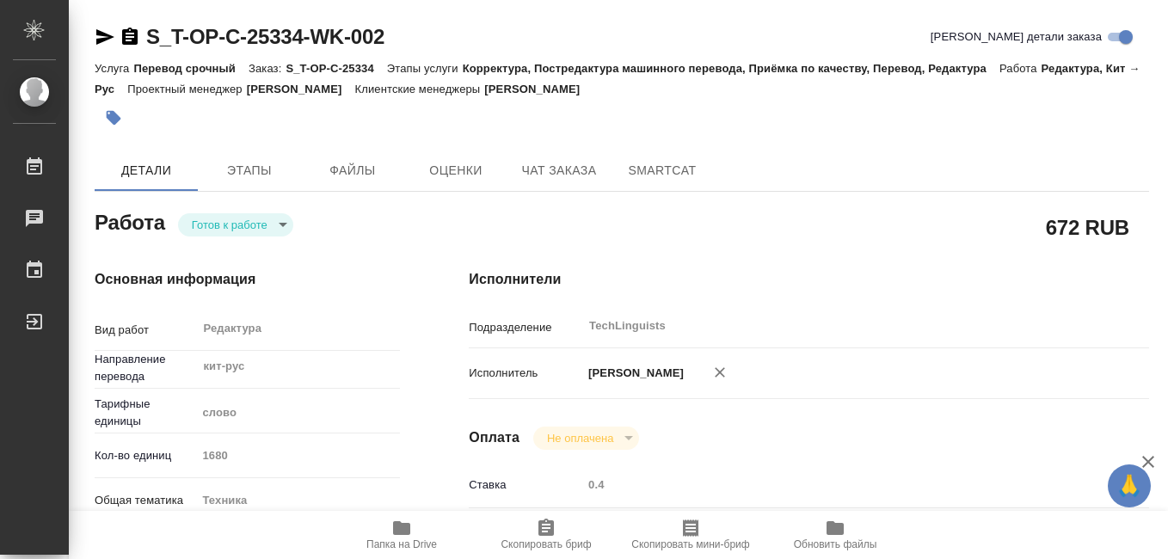
type textarea "x"
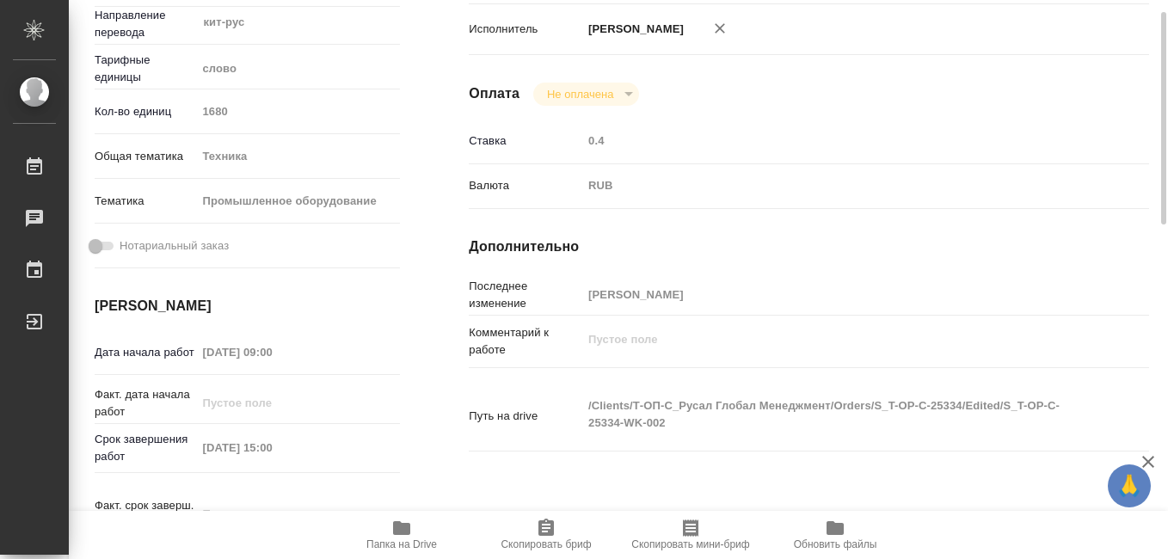
type textarea "x"
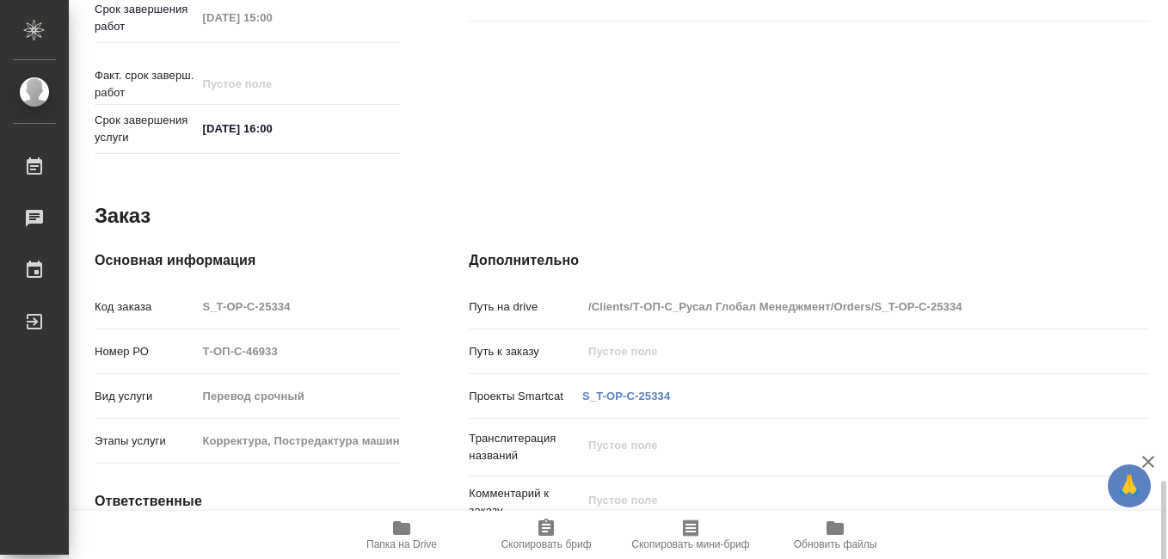
scroll to position [908, 0]
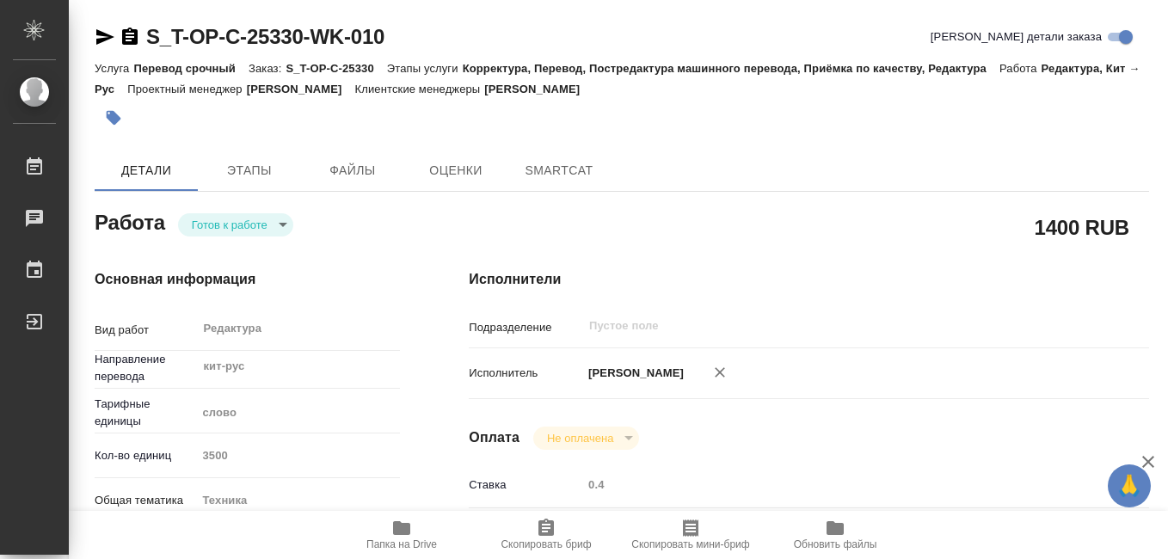
type textarea "x"
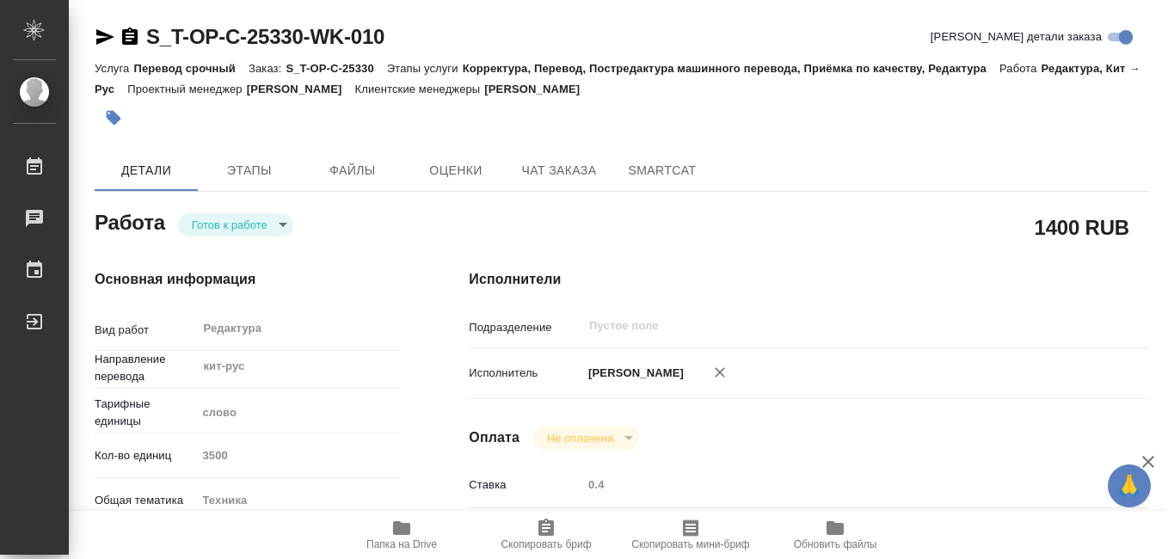
type textarea "x"
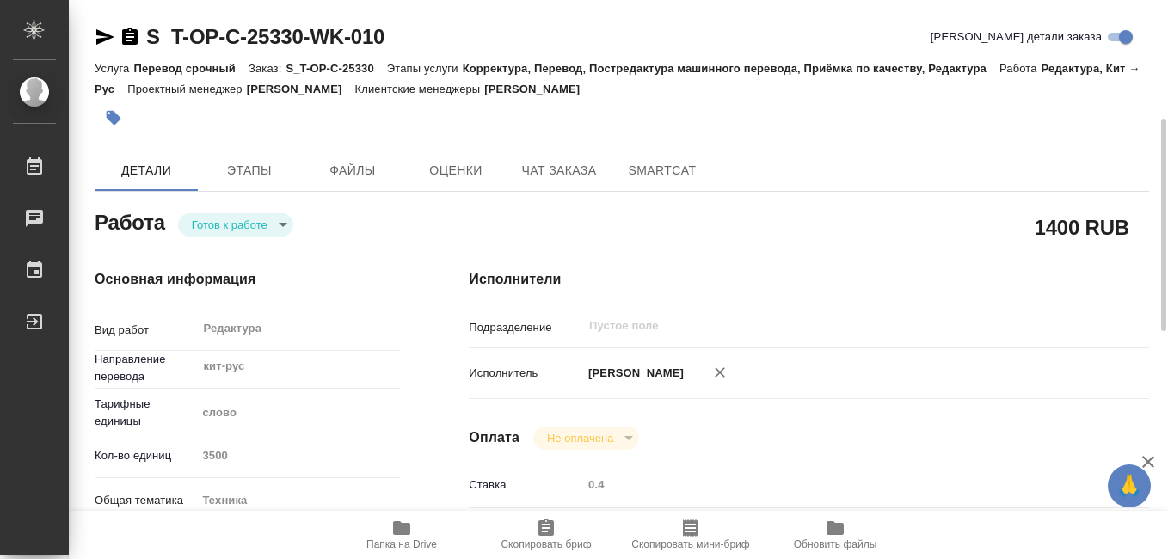
scroll to position [172, 0]
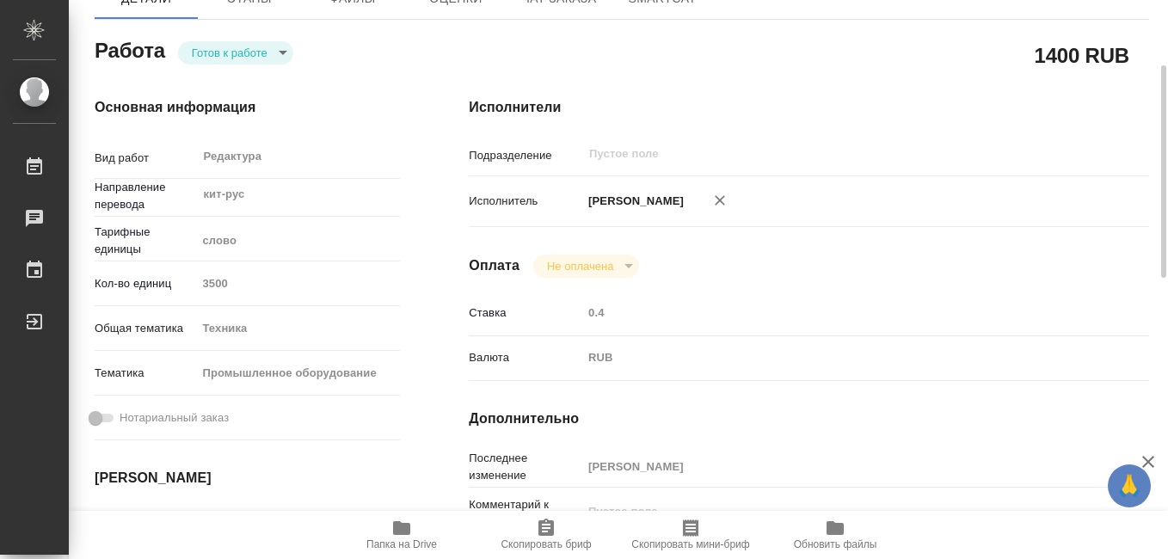
type textarea "x"
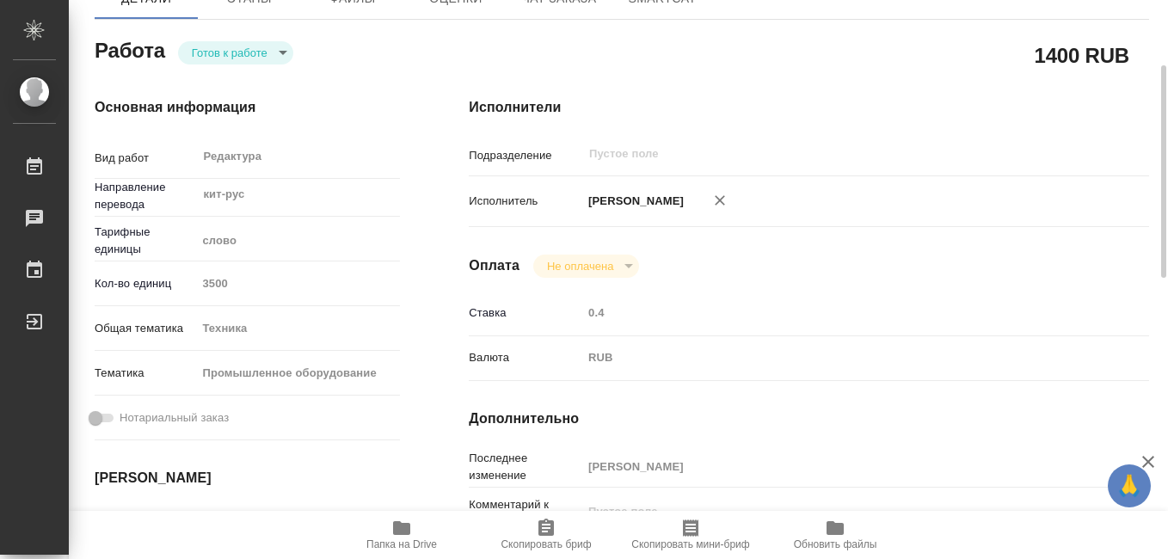
type textarea "x"
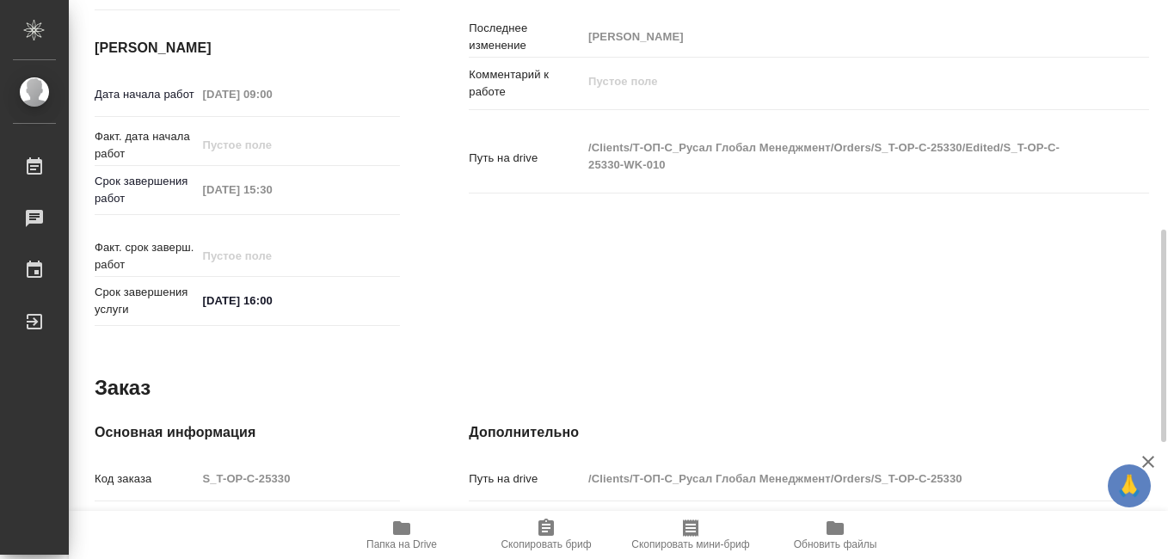
scroll to position [908, 0]
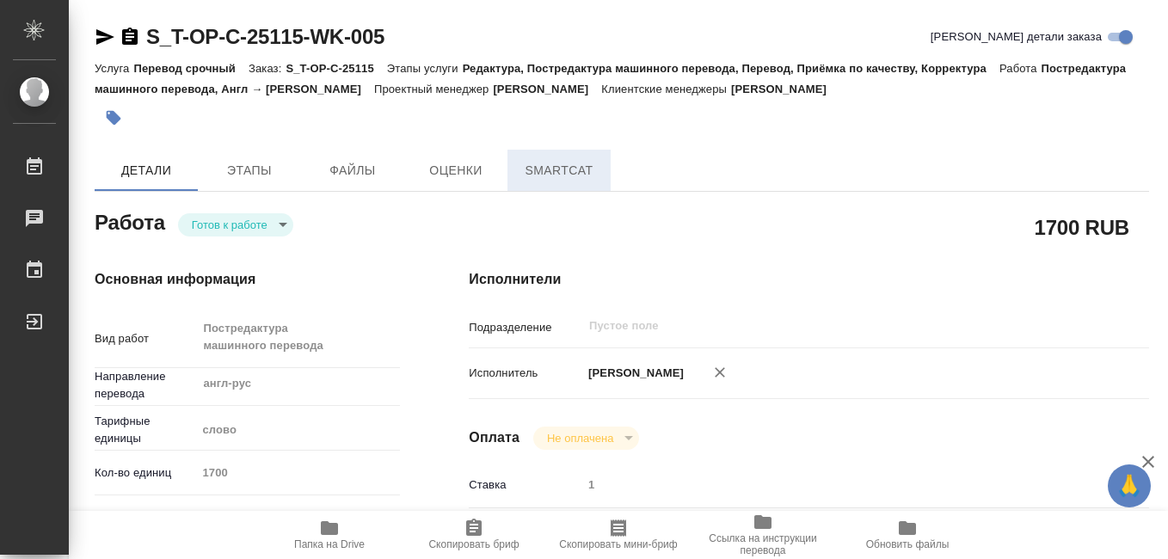
type textarea "x"
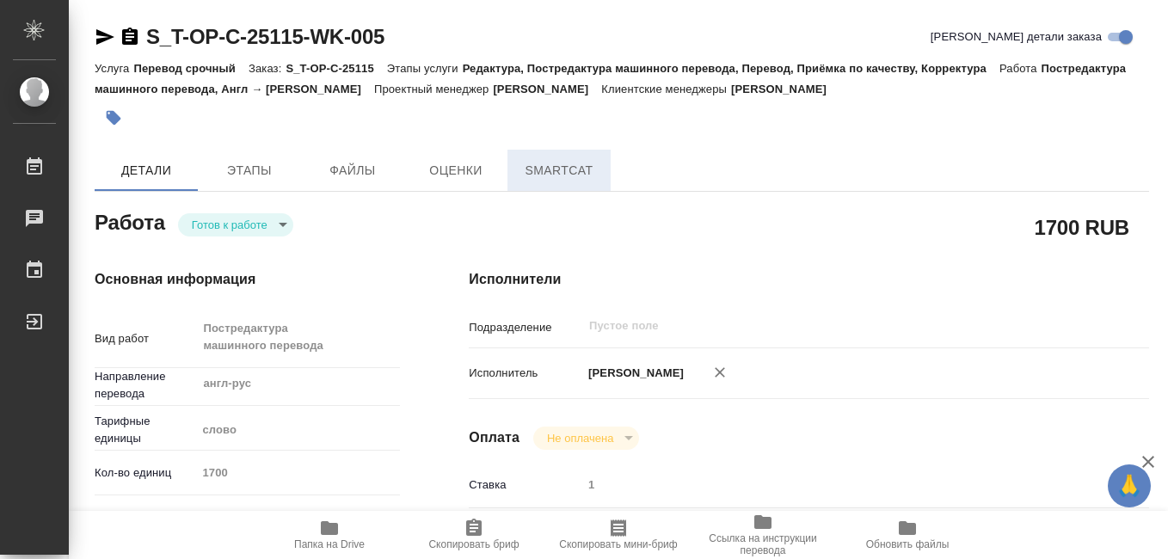
type textarea "x"
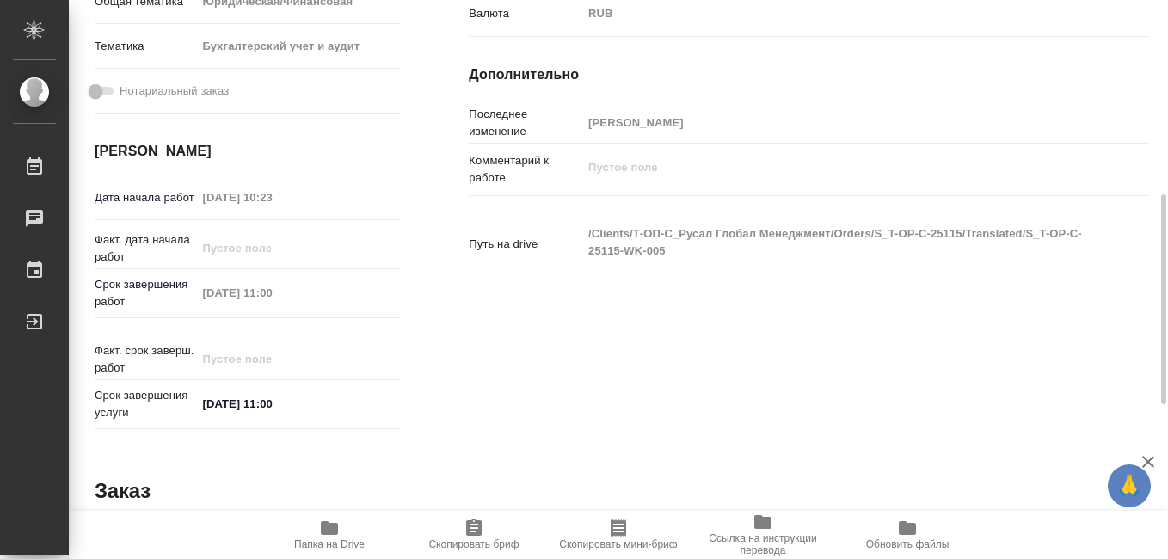
type textarea "x"
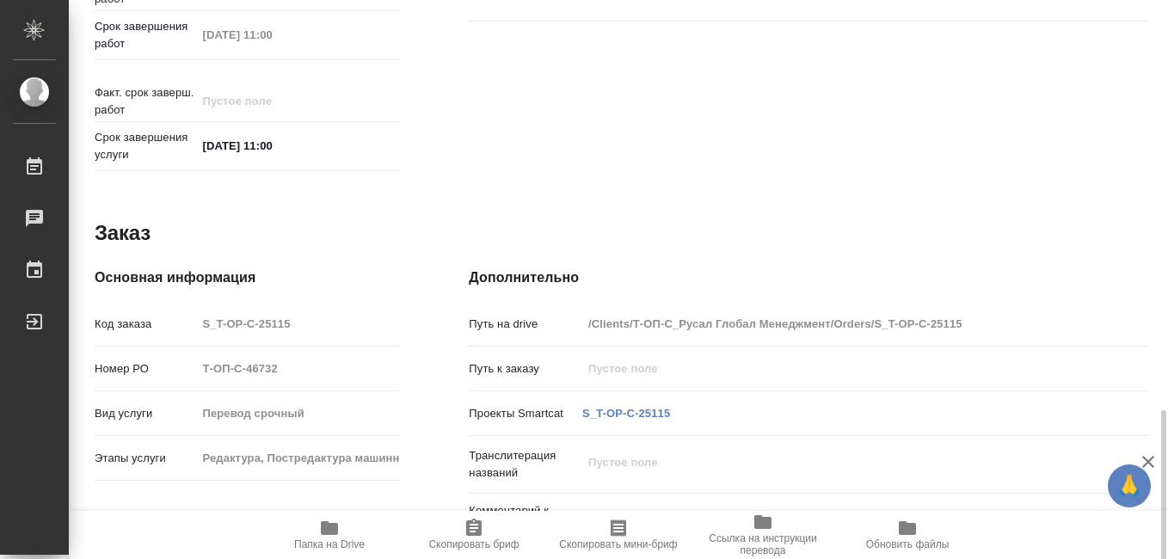
scroll to position [925, 0]
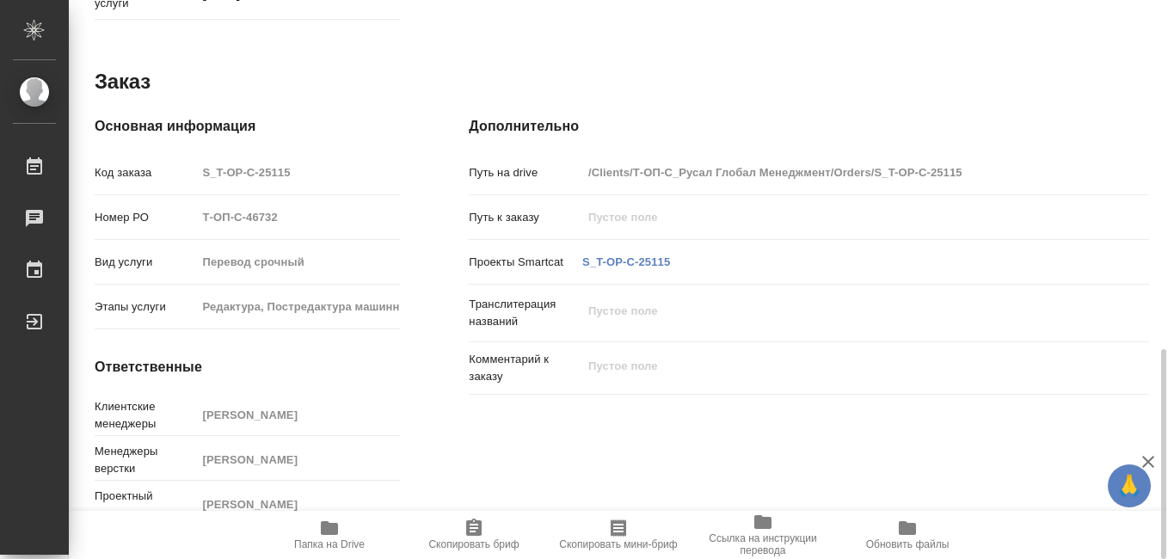
type textarea "x"
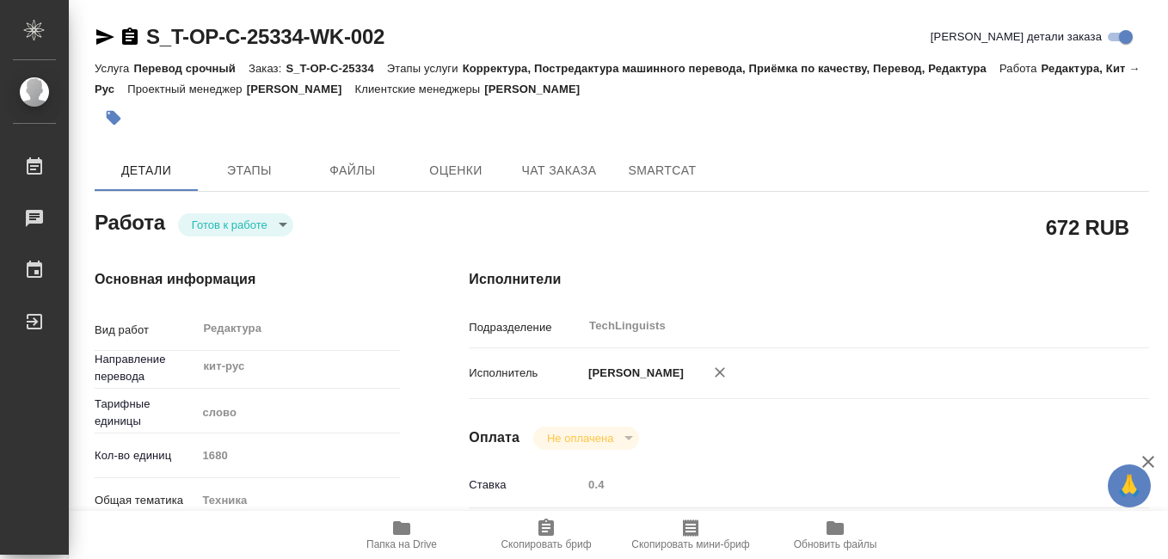
type textarea "x"
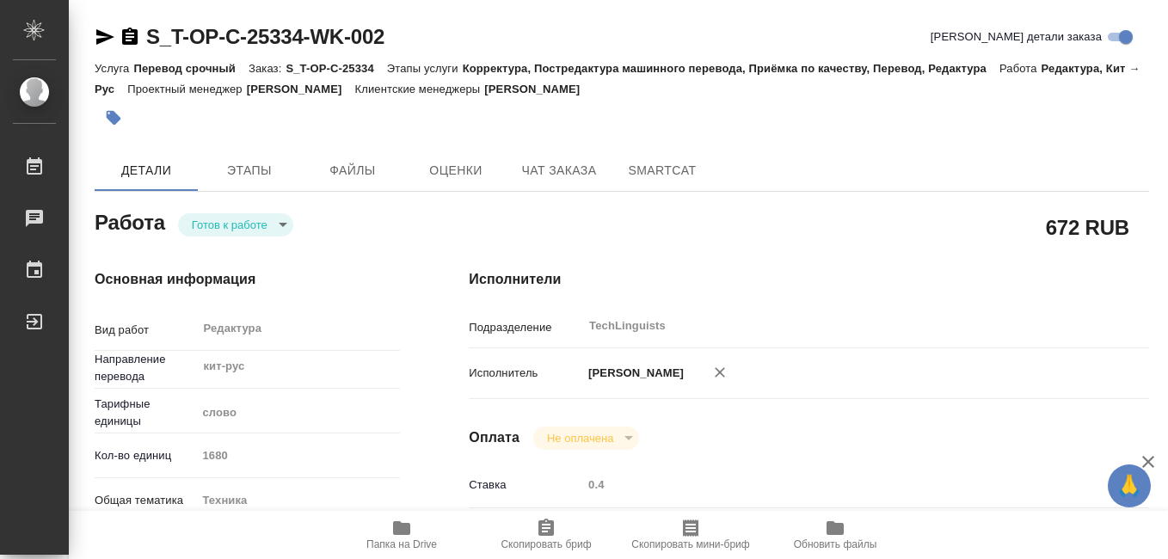
type textarea "x"
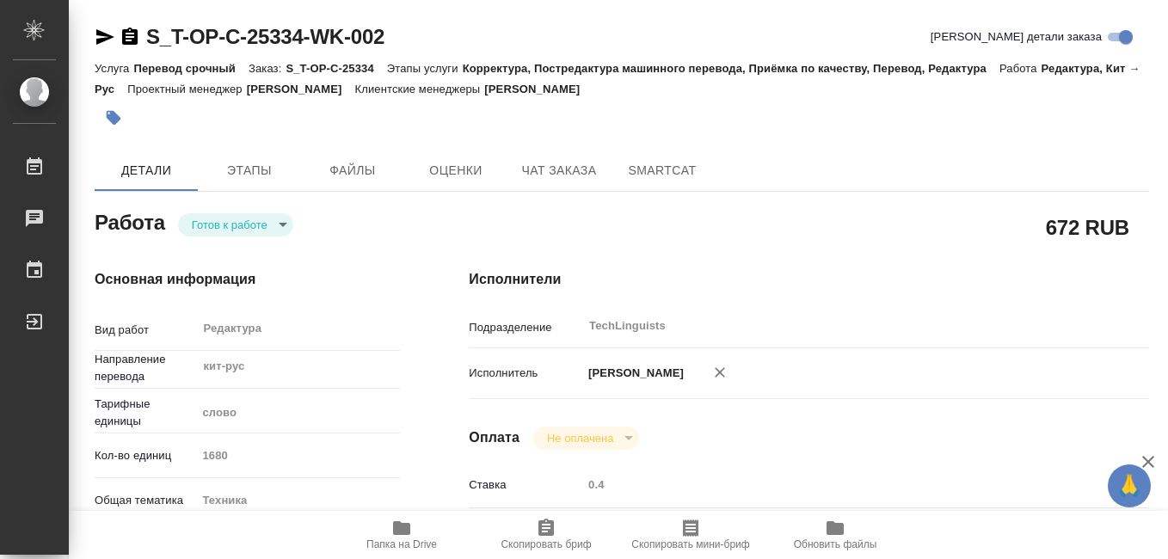
type textarea "x"
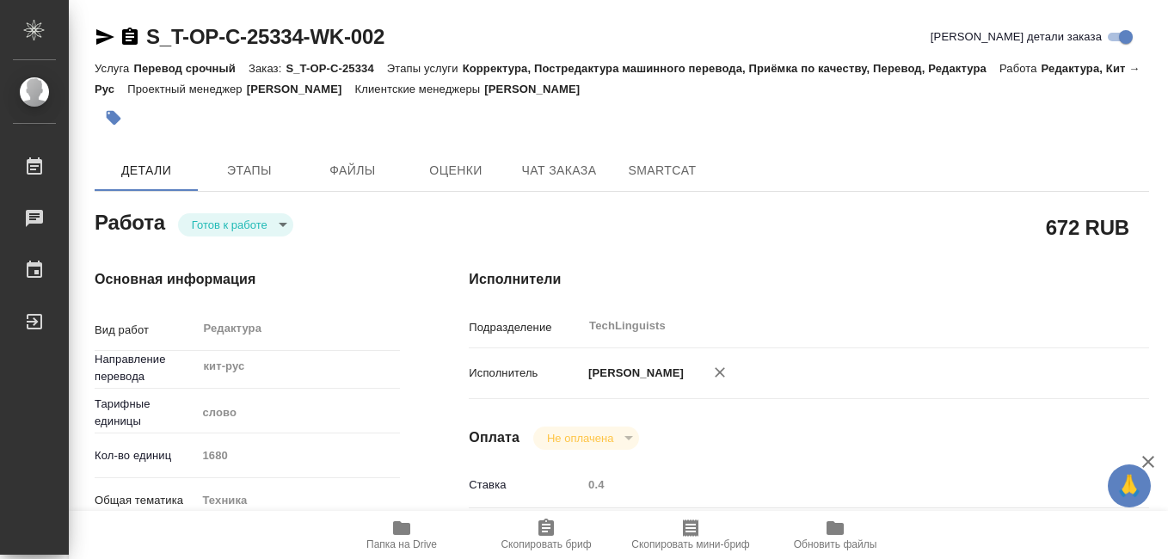
type textarea "x"
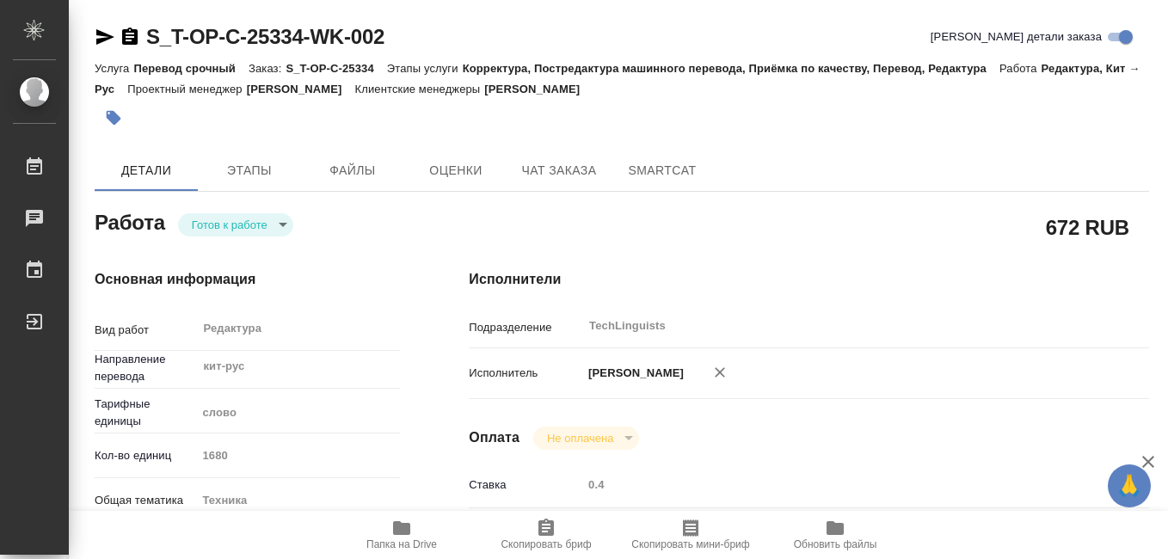
type textarea "x"
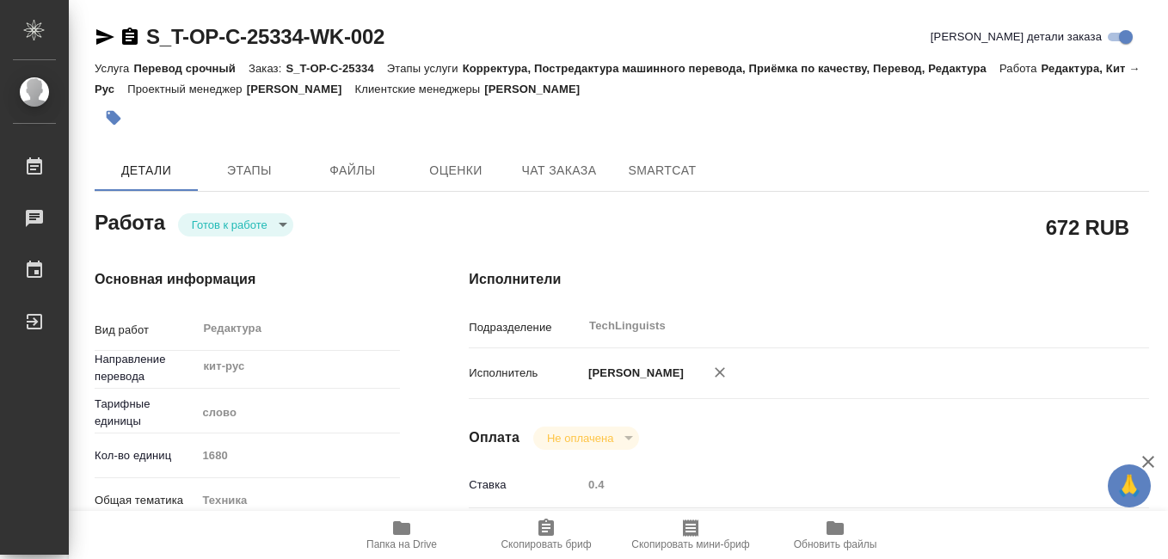
type textarea "x"
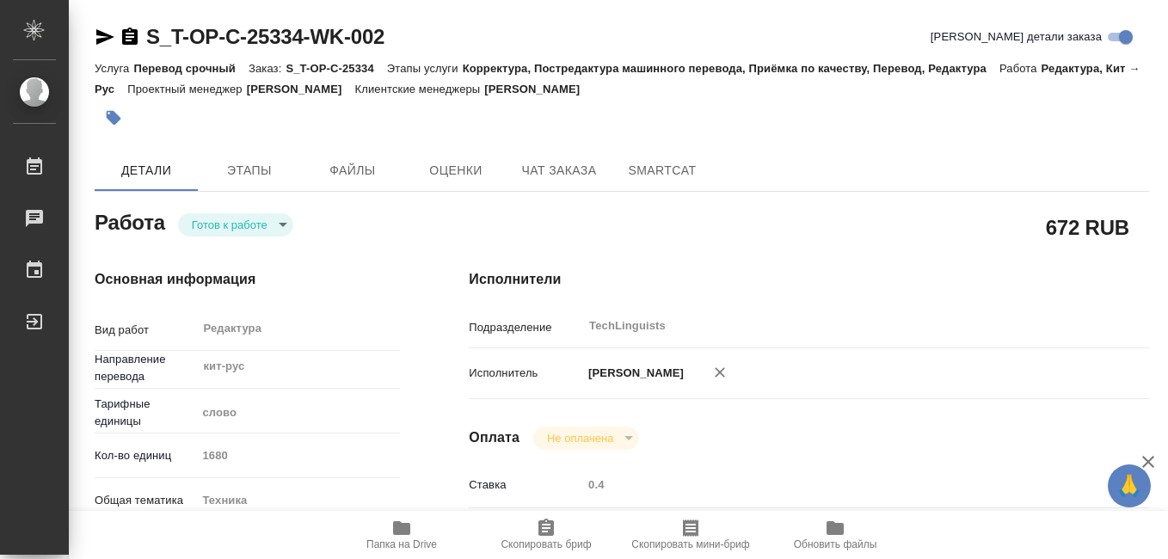
type textarea "x"
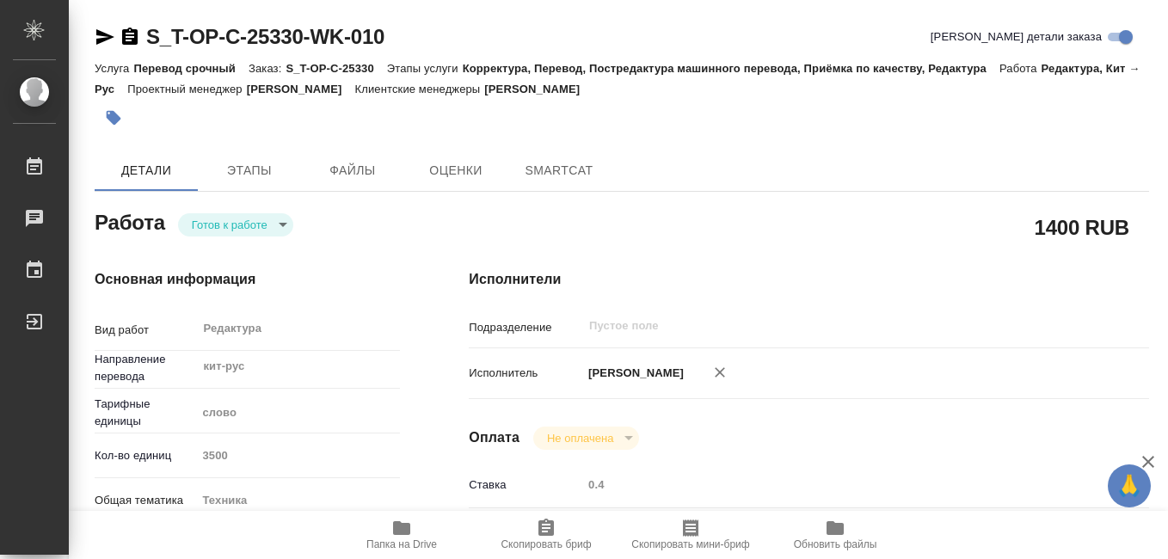
type textarea "x"
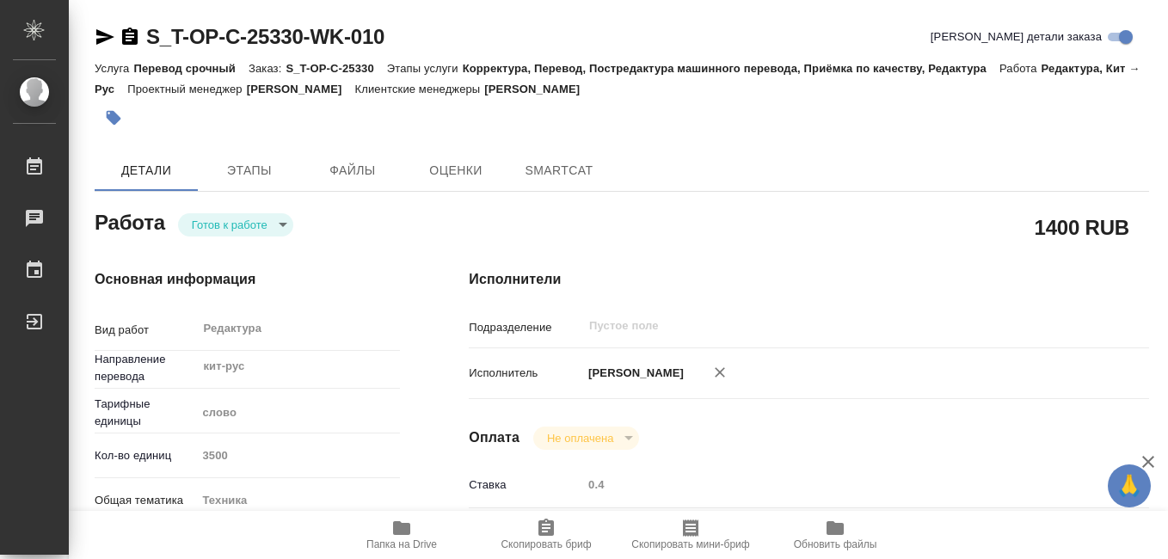
type textarea "x"
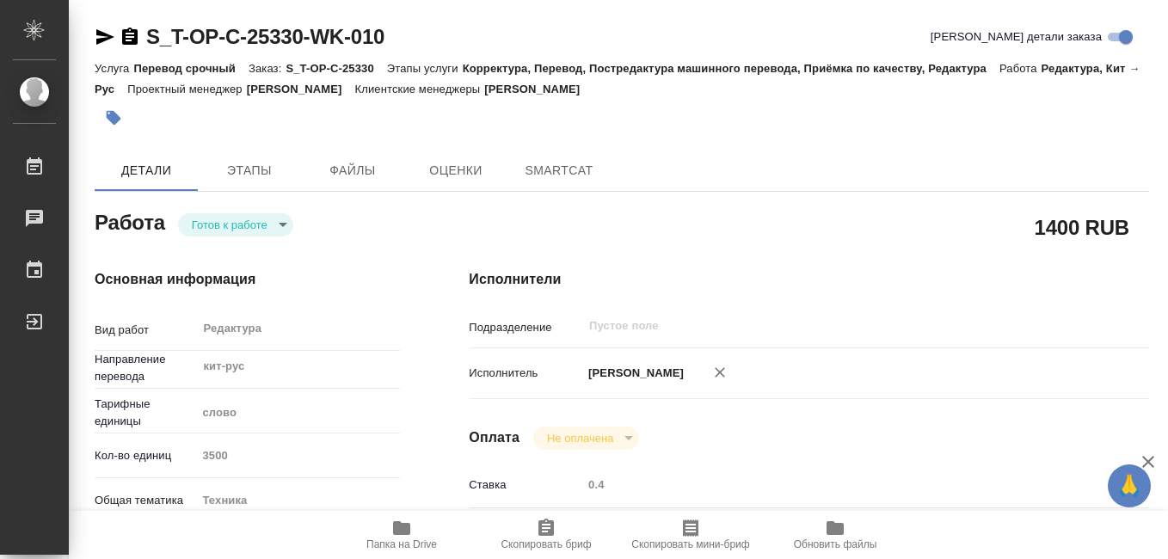
type textarea "x"
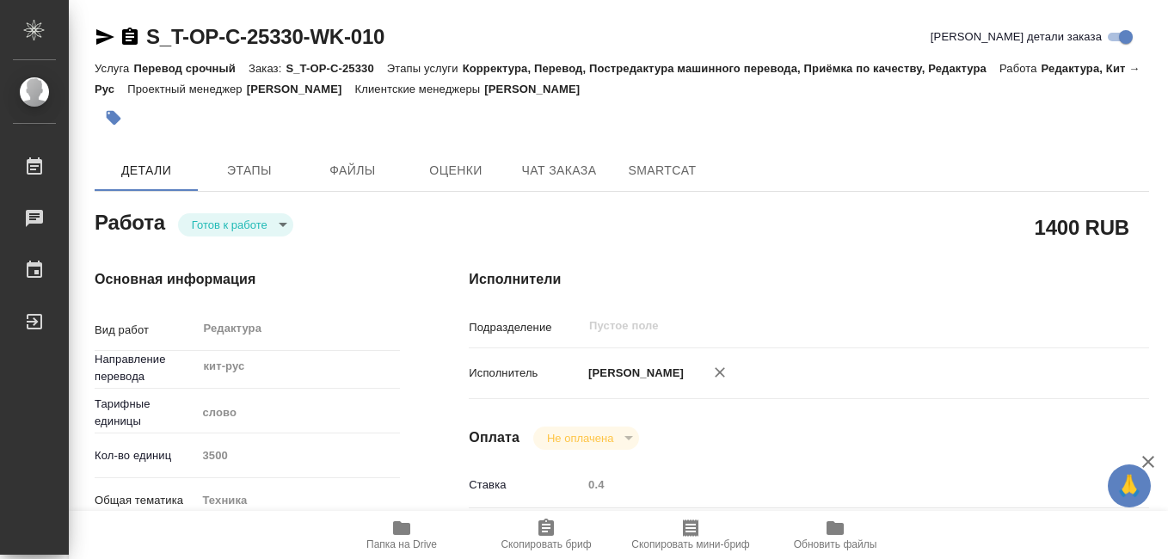
type textarea "x"
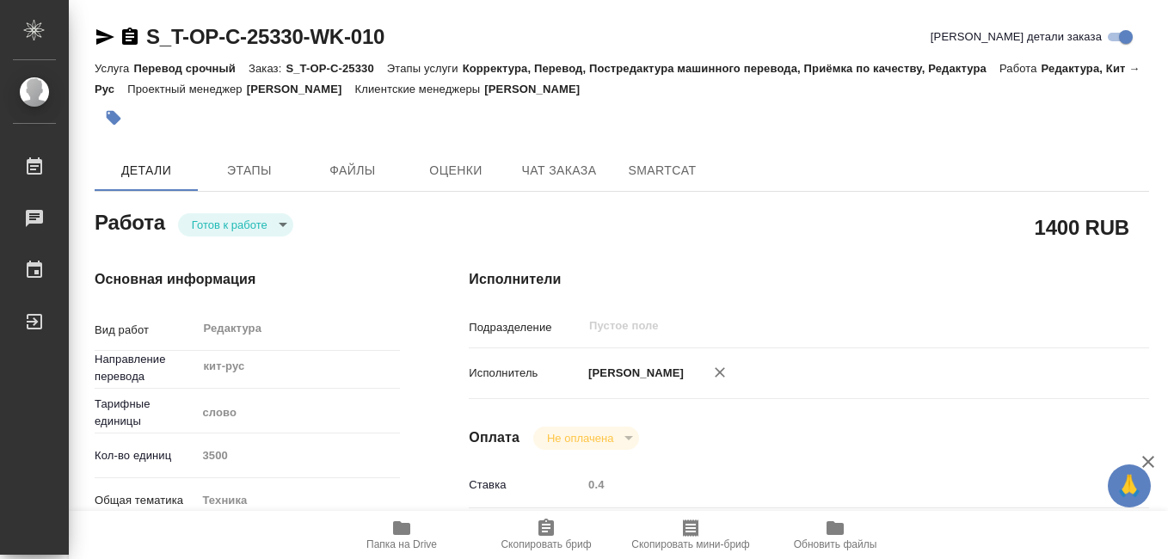
type textarea "x"
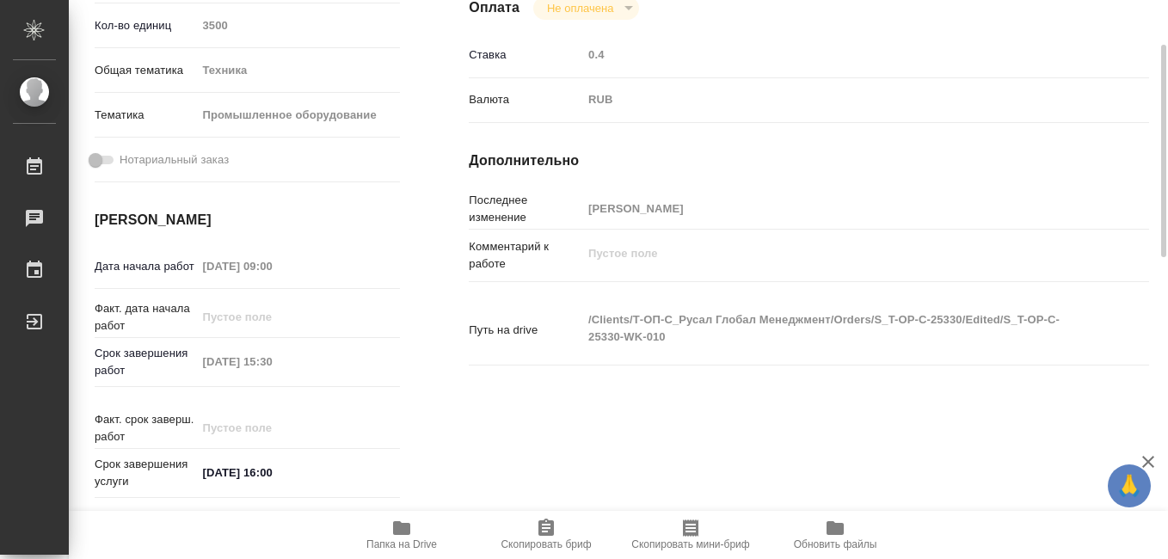
scroll to position [258, 0]
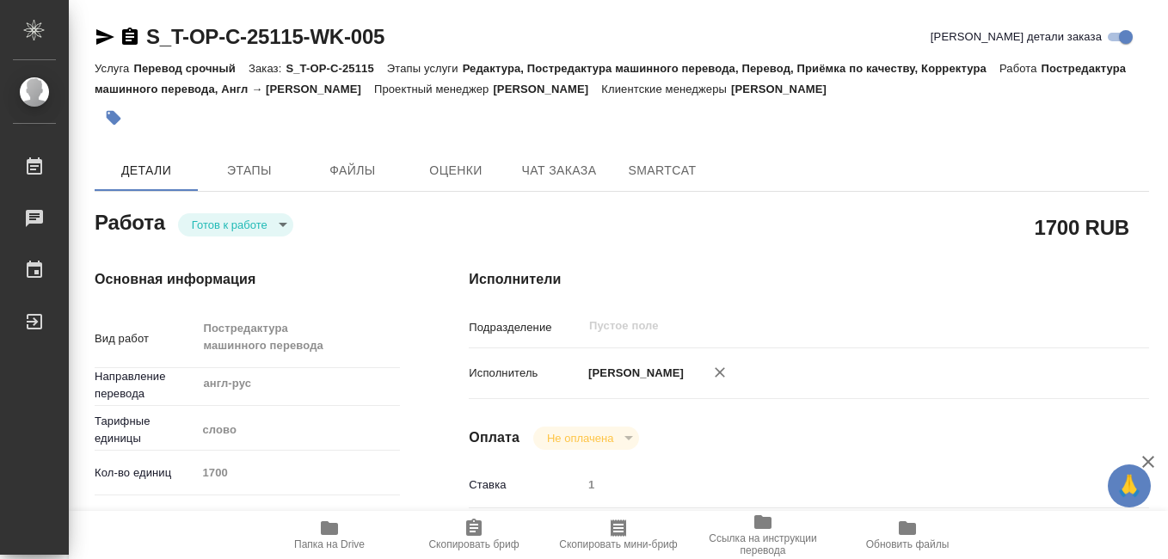
type textarea "x"
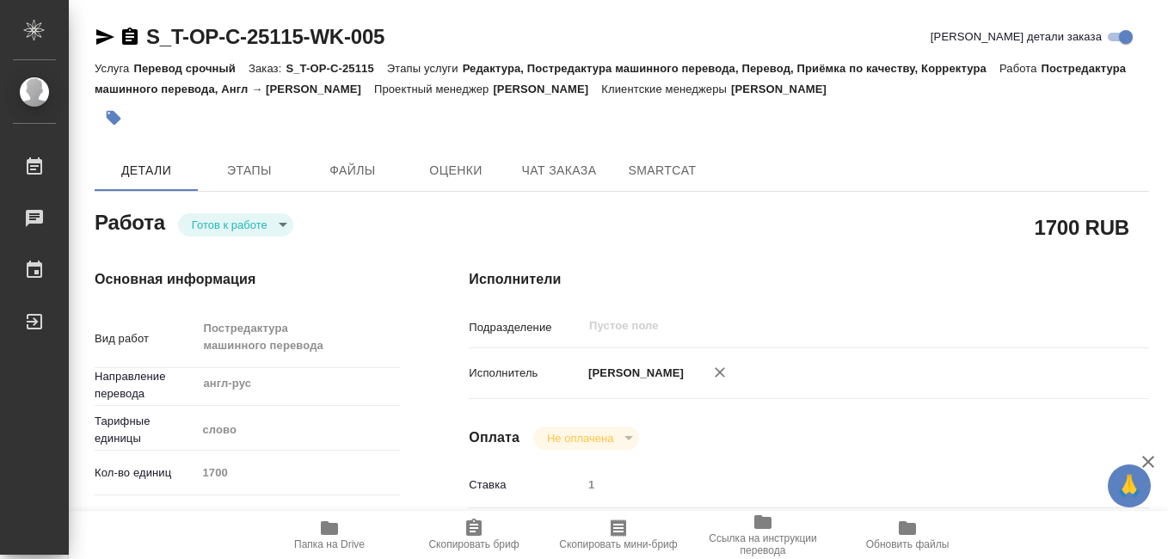
type textarea "x"
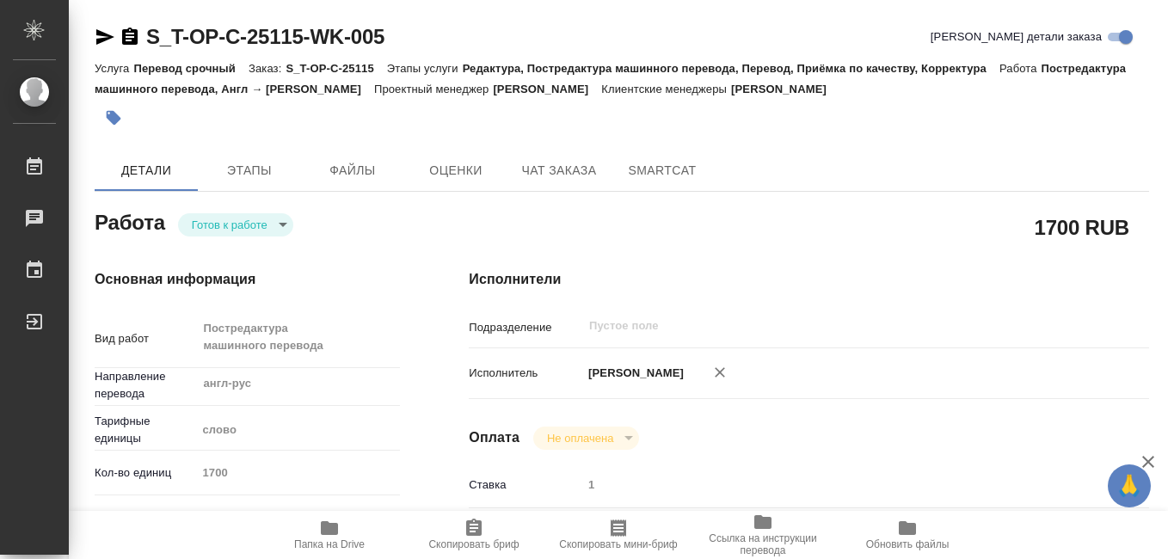
type textarea "x"
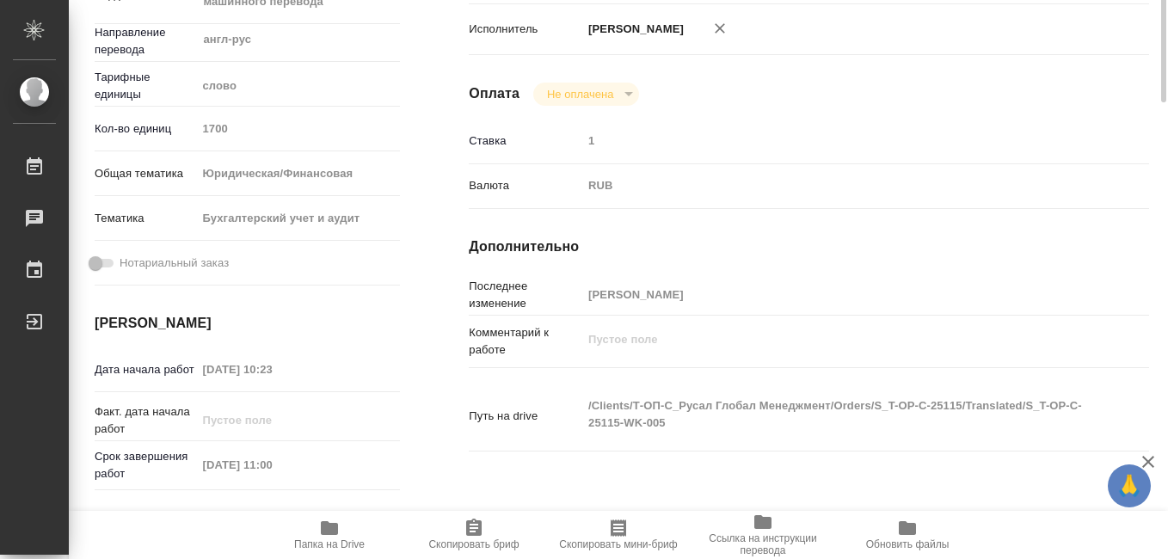
scroll to position [172, 0]
